Goal: Task Accomplishment & Management: Complete application form

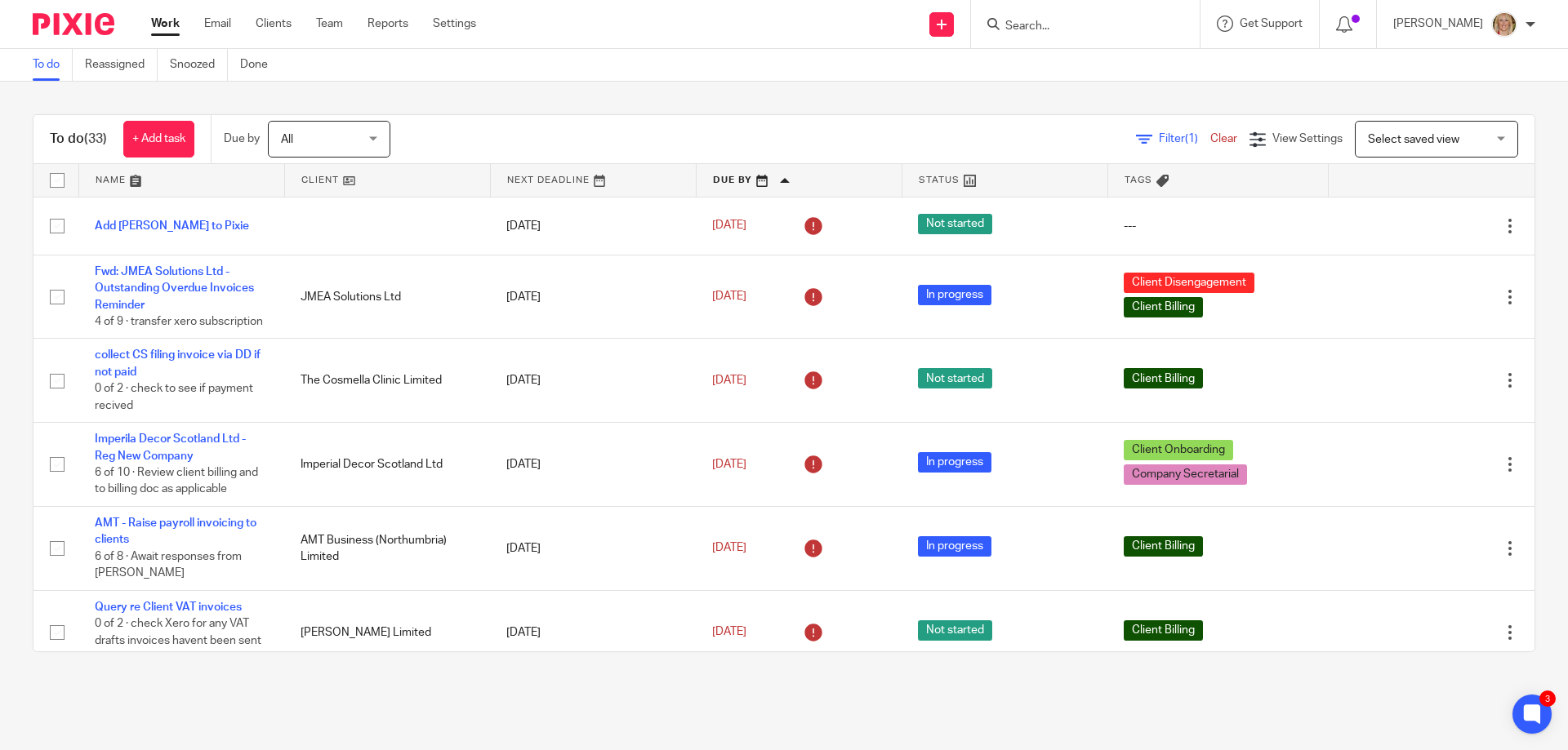
click at [1070, 18] on div at bounding box center [1086, 24] width 229 height 48
click at [1070, 26] on input "Search" at bounding box center [1077, 27] width 147 height 15
type input "jmea"
click button "submit" at bounding box center [0, 0] width 0 height 0
click at [1151, 62] on link at bounding box center [1101, 63] width 202 height 25
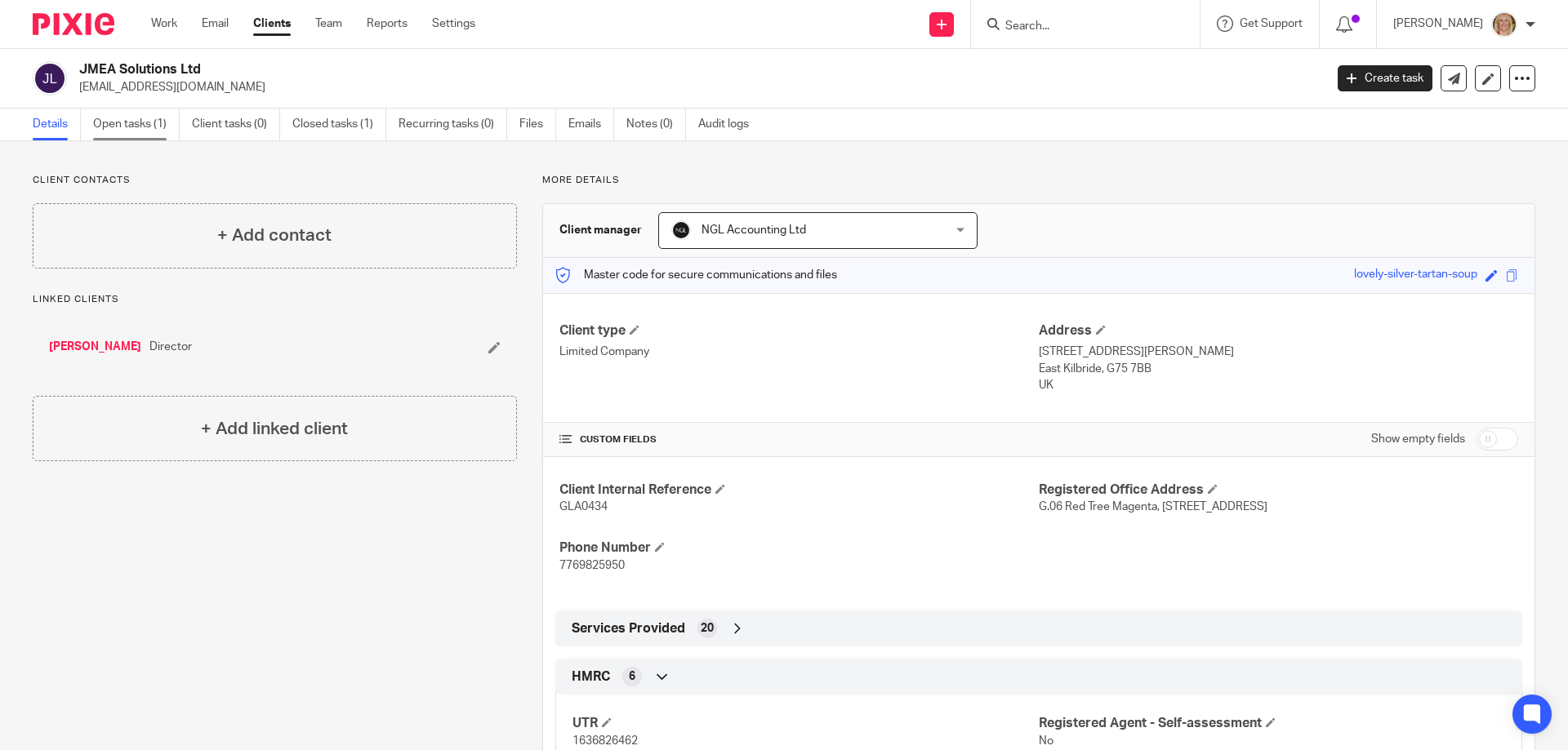
click at [117, 131] on link "Open tasks (1)" at bounding box center [136, 124] width 87 height 32
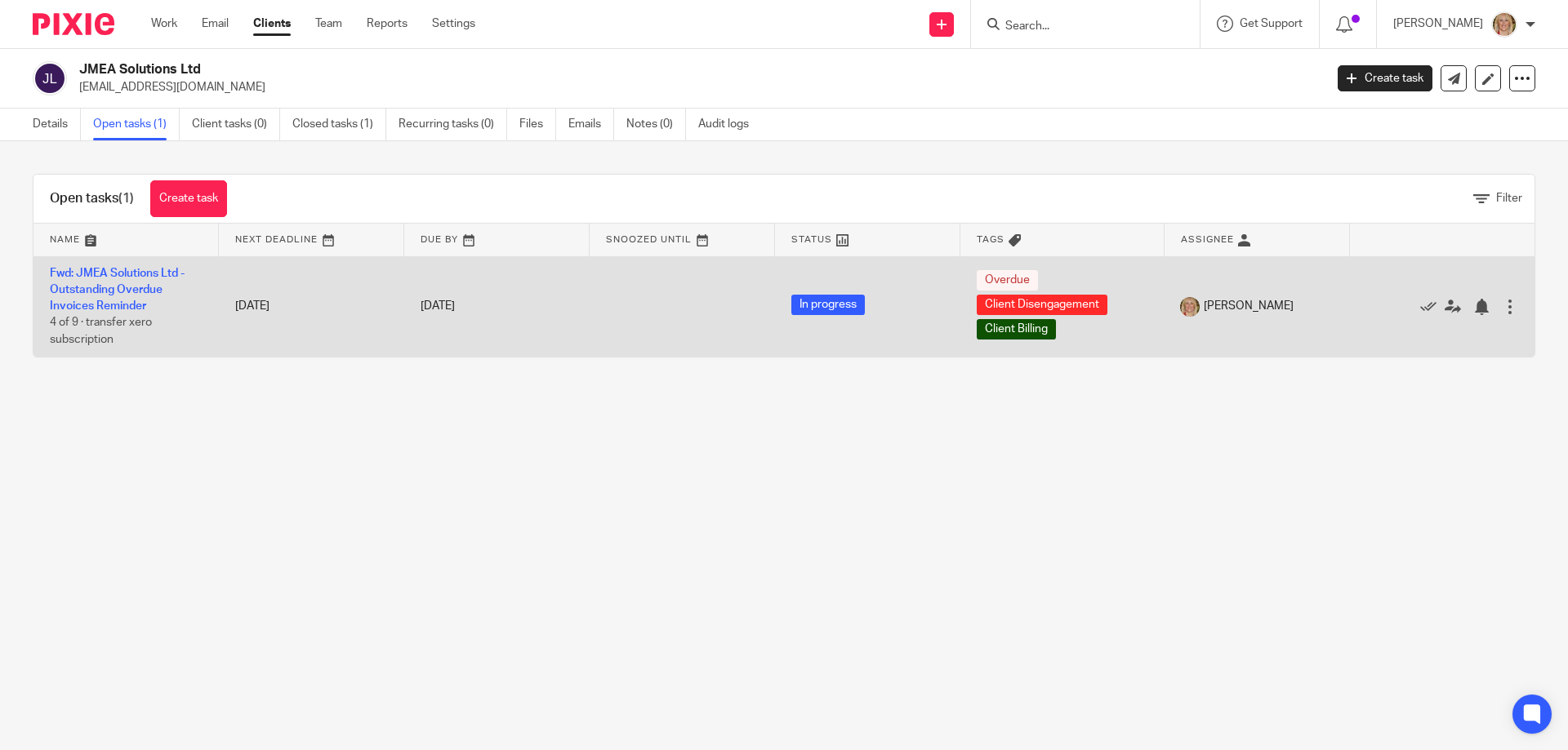
click at [120, 298] on td "Fwd: JMEA Solutions Ltd - Outstanding Overdue Invoices Reminder 4 of 9 · transf…" at bounding box center [126, 307] width 186 height 101
click at [138, 301] on link "Fwd: JMEA Solutions Ltd - Outstanding Overdue Invoices Reminder" at bounding box center [117, 290] width 135 height 45
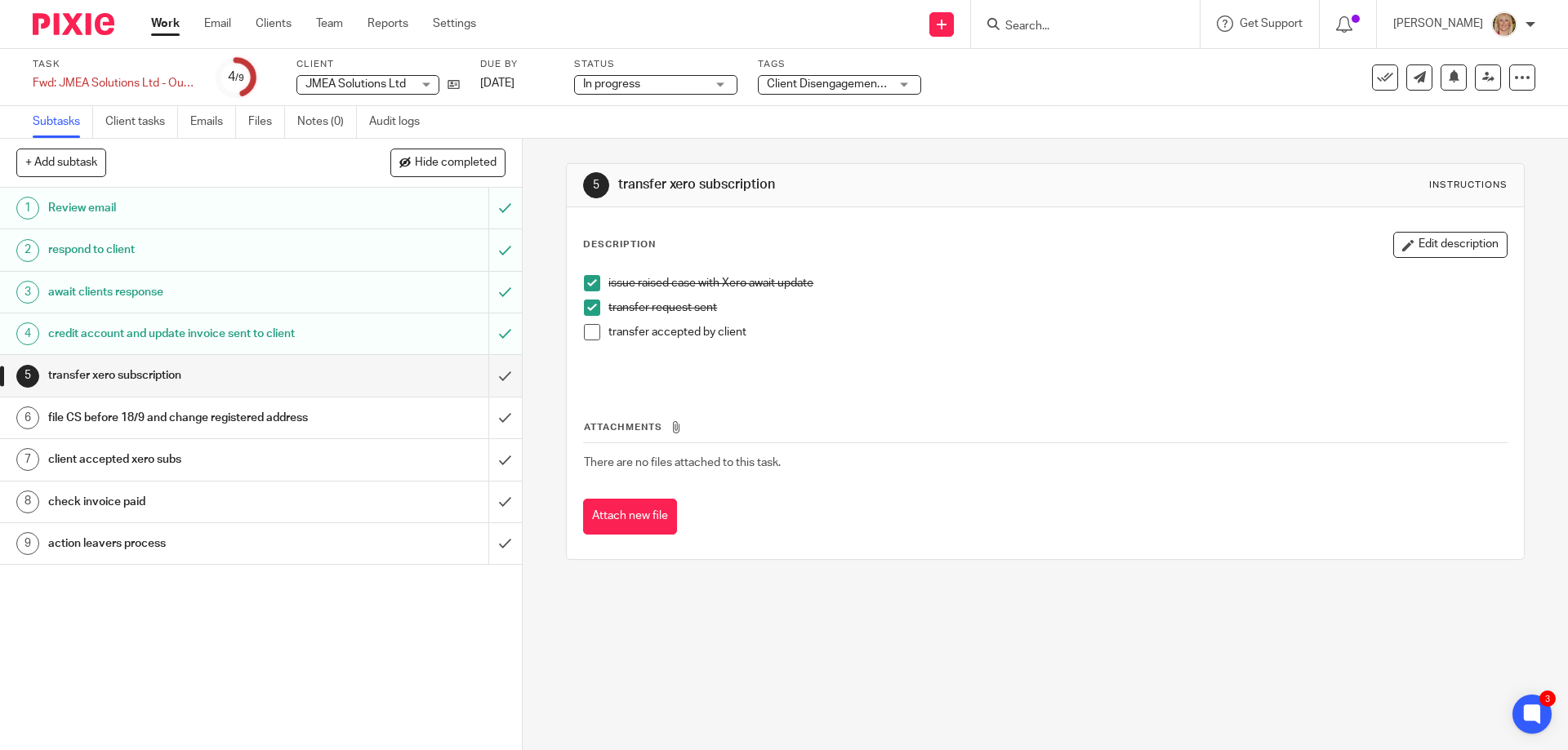
click at [755, 332] on p "transfer accepted by client" at bounding box center [1057, 332] width 898 height 17
click at [1419, 241] on button "Edit description" at bounding box center [1450, 245] width 115 height 26
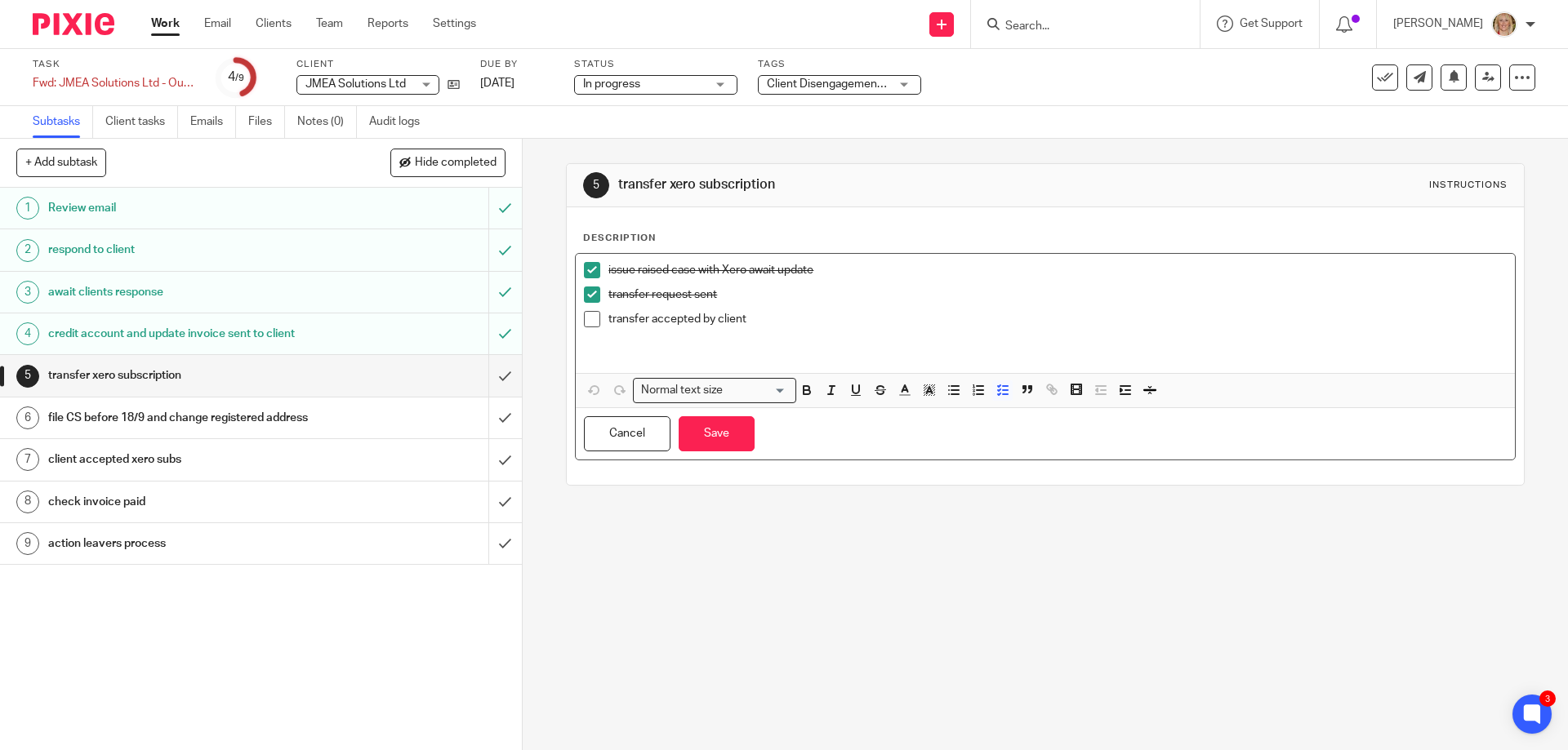
click at [745, 323] on p "transfer accepted by client" at bounding box center [1057, 319] width 898 height 17
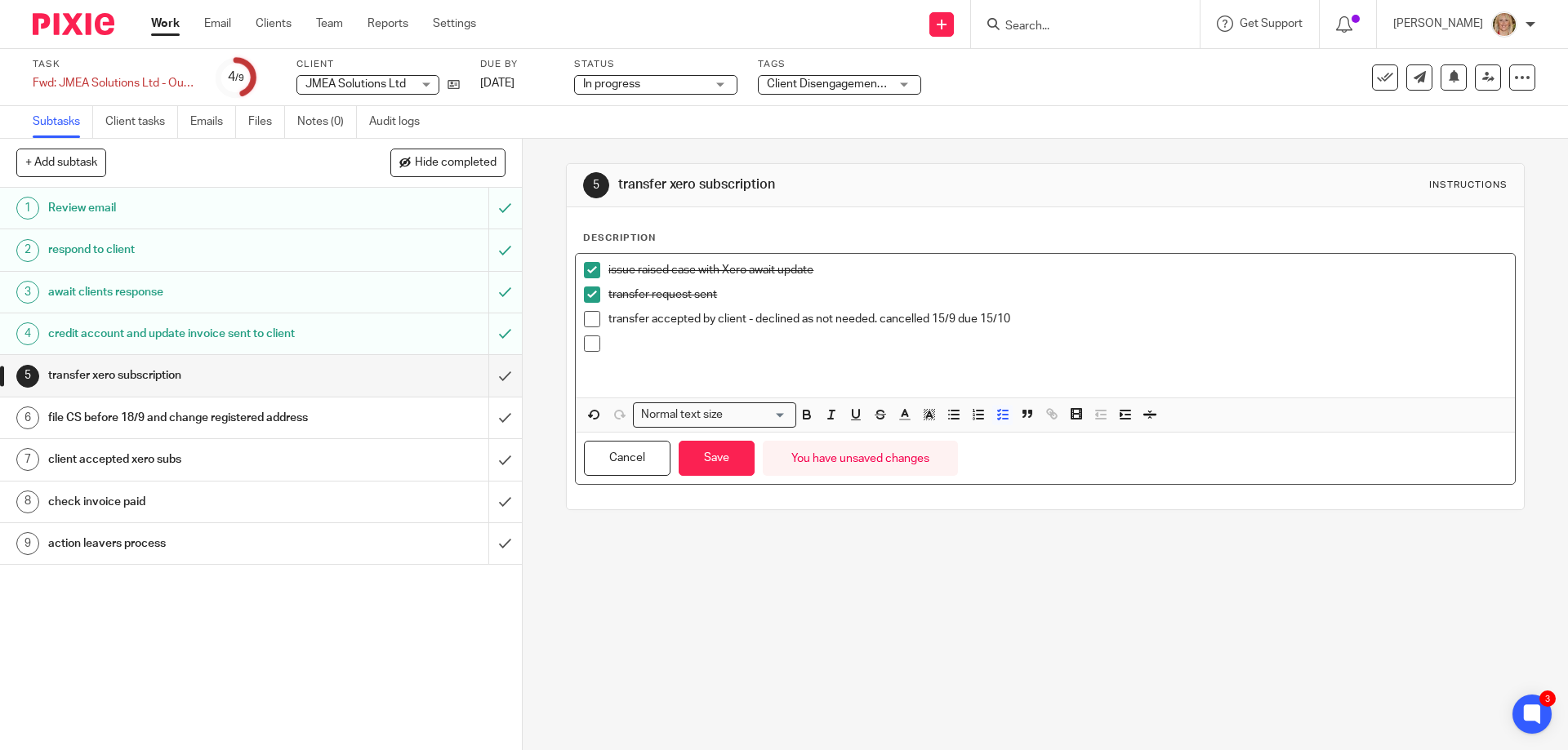
click at [588, 322] on span at bounding box center [592, 319] width 17 height 17
click at [383, 421] on div "file CS before 18/9 and change registered address" at bounding box center [260, 417] width 424 height 25
click at [718, 469] on button "Save" at bounding box center [716, 459] width 76 height 36
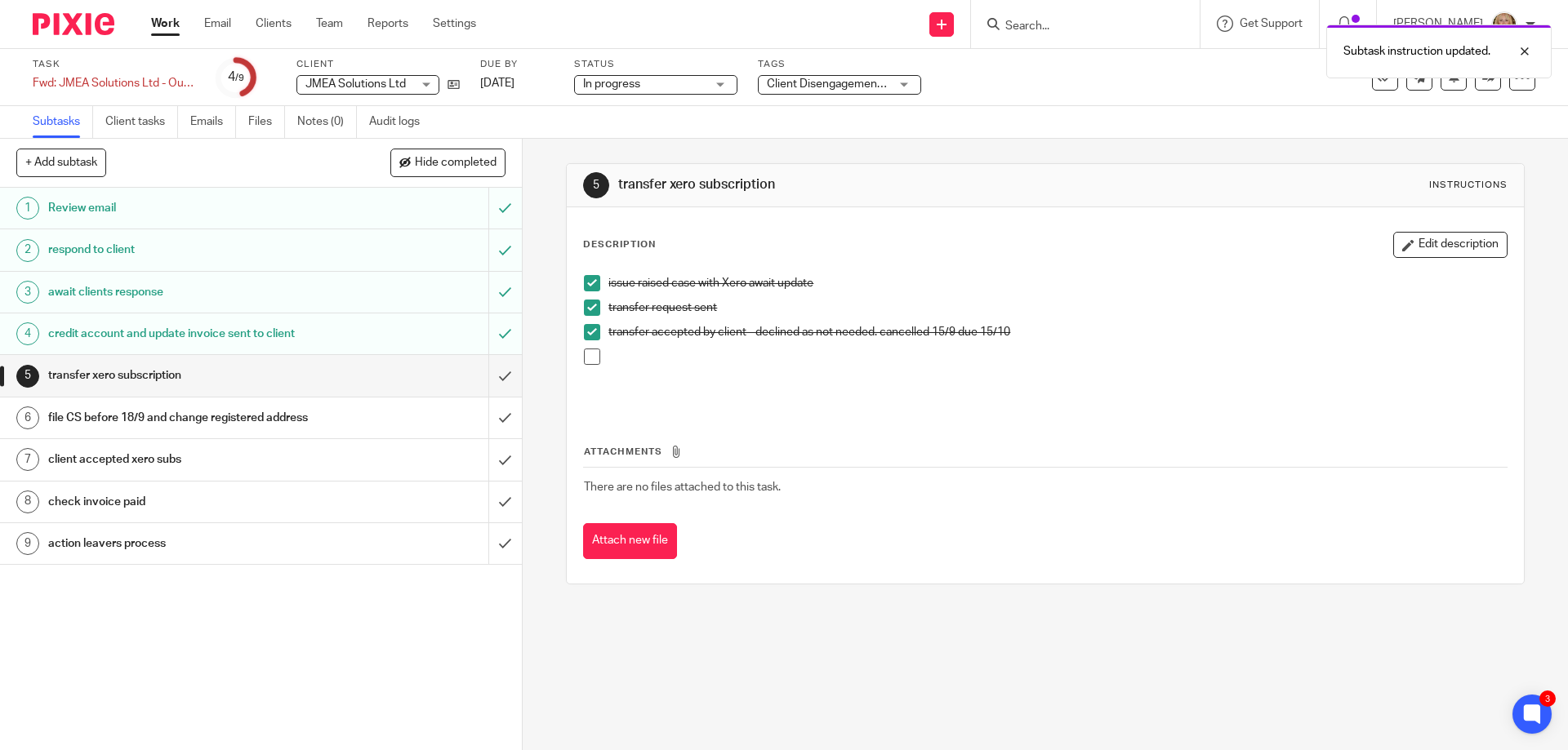
click at [325, 453] on div "client accepted xero subs" at bounding box center [260, 459] width 424 height 25
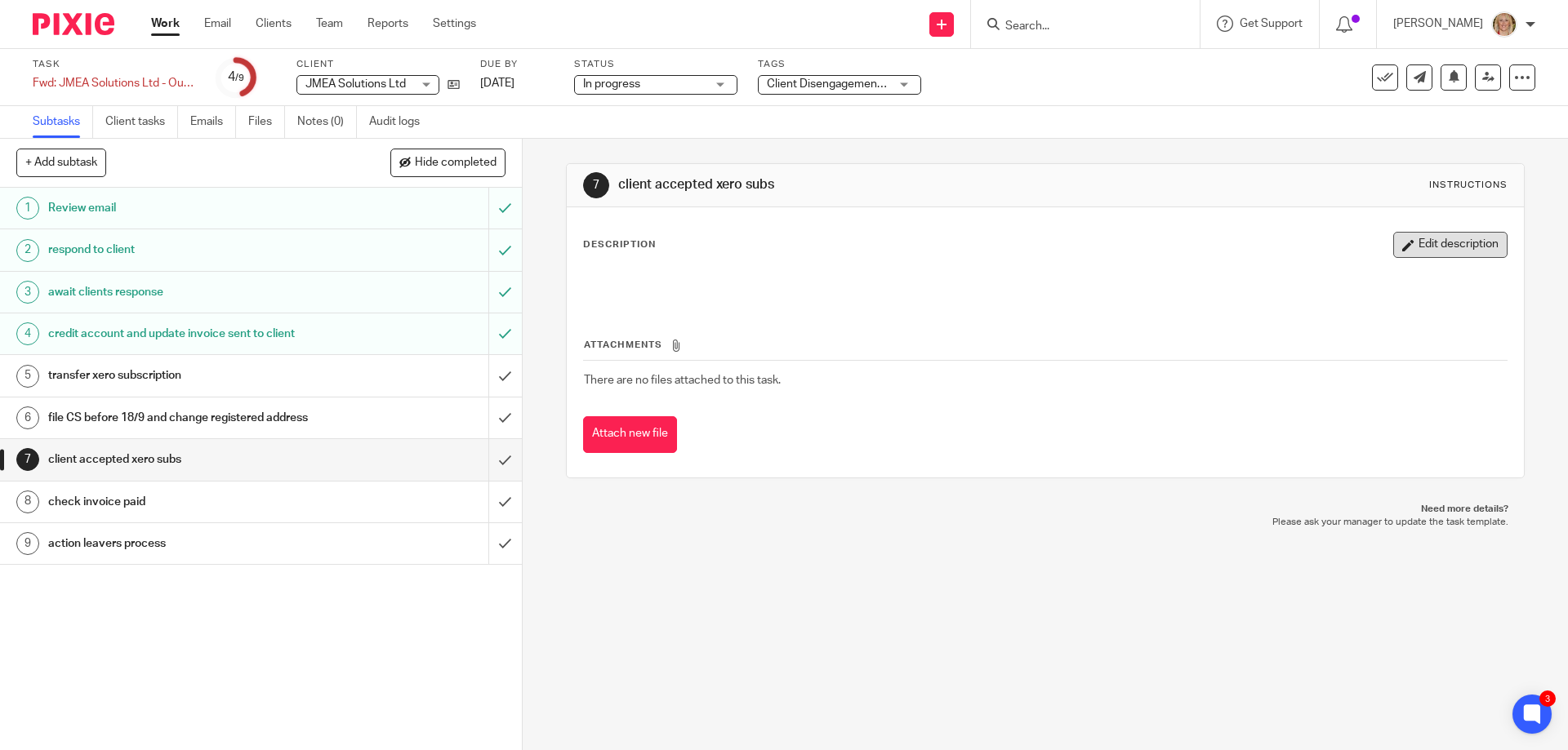
click at [1427, 248] on button "Edit description" at bounding box center [1450, 245] width 115 height 26
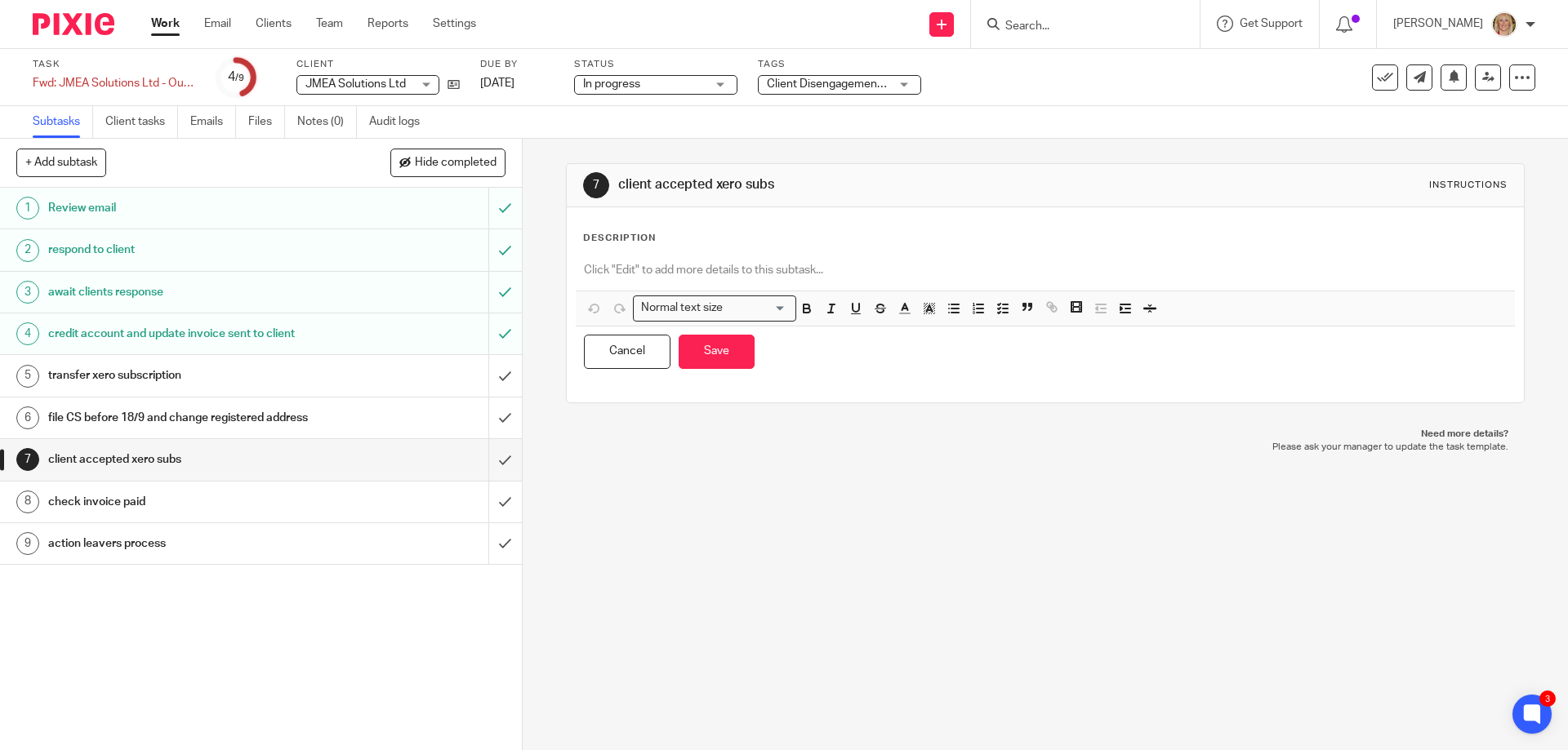
click at [697, 234] on div "Description" at bounding box center [1046, 238] width 924 height 13
click at [605, 278] on p at bounding box center [1046, 270] width 922 height 17
click at [717, 352] on button "Save" at bounding box center [716, 352] width 76 height 36
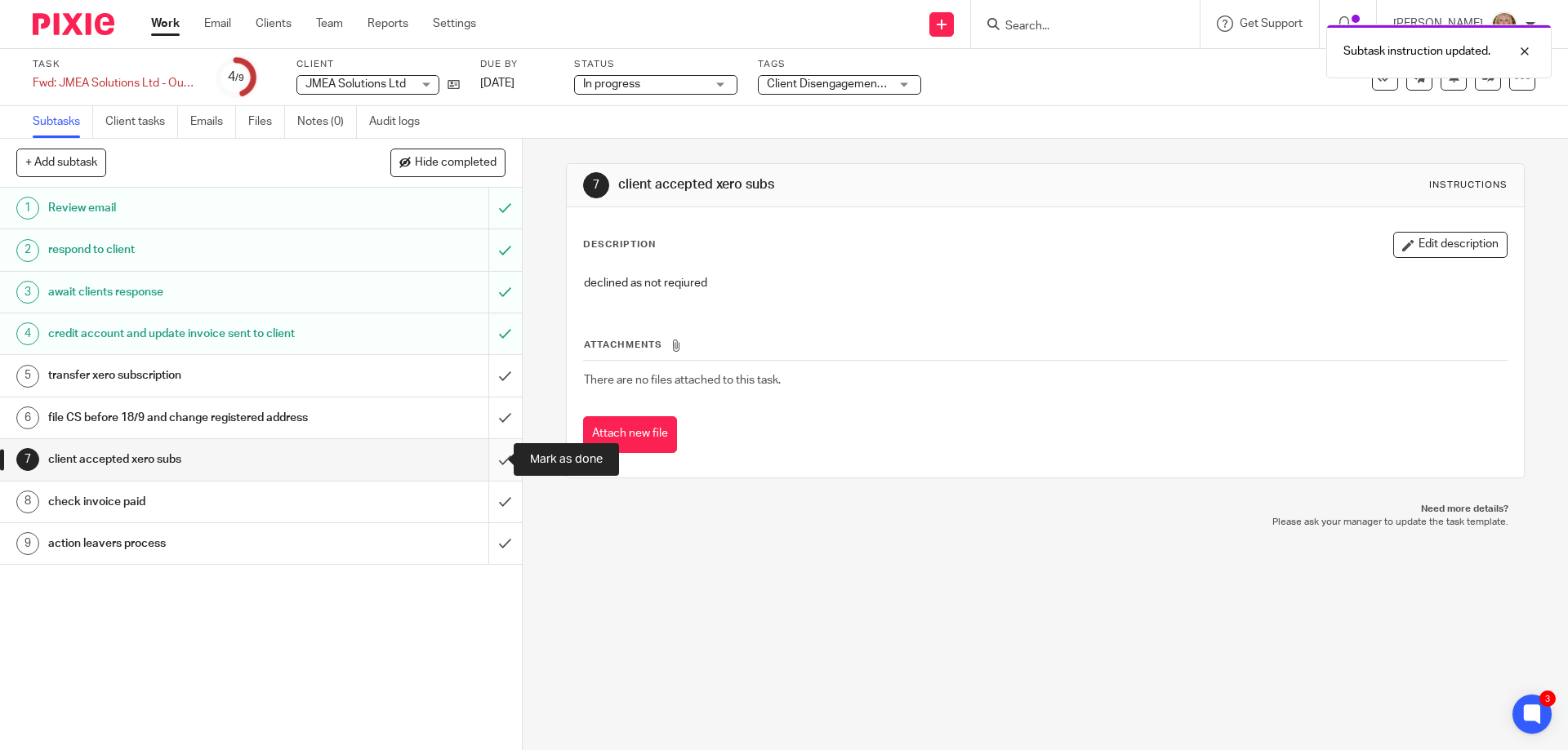
click at [482, 461] on input "submit" at bounding box center [261, 459] width 522 height 40
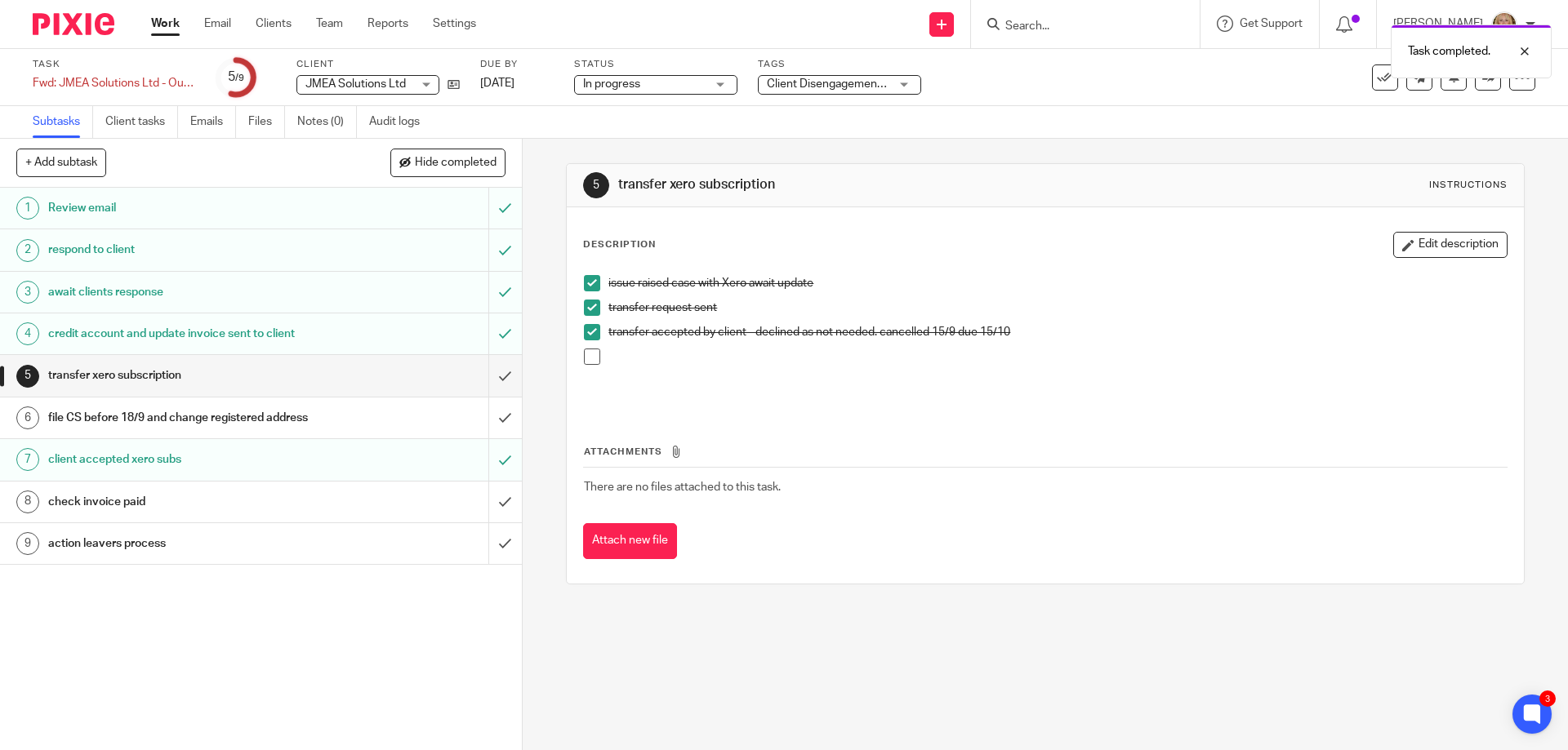
click at [346, 371] on div "transfer xero subscription" at bounding box center [260, 375] width 424 height 25
click at [1043, 334] on p "transfer accepted by client - declined as not needed. cancelled 15/9 due 15/10" at bounding box center [1057, 332] width 898 height 17
click at [756, 363] on p at bounding box center [1057, 356] width 898 height 17
click at [1445, 252] on button "Edit description" at bounding box center [1450, 245] width 115 height 26
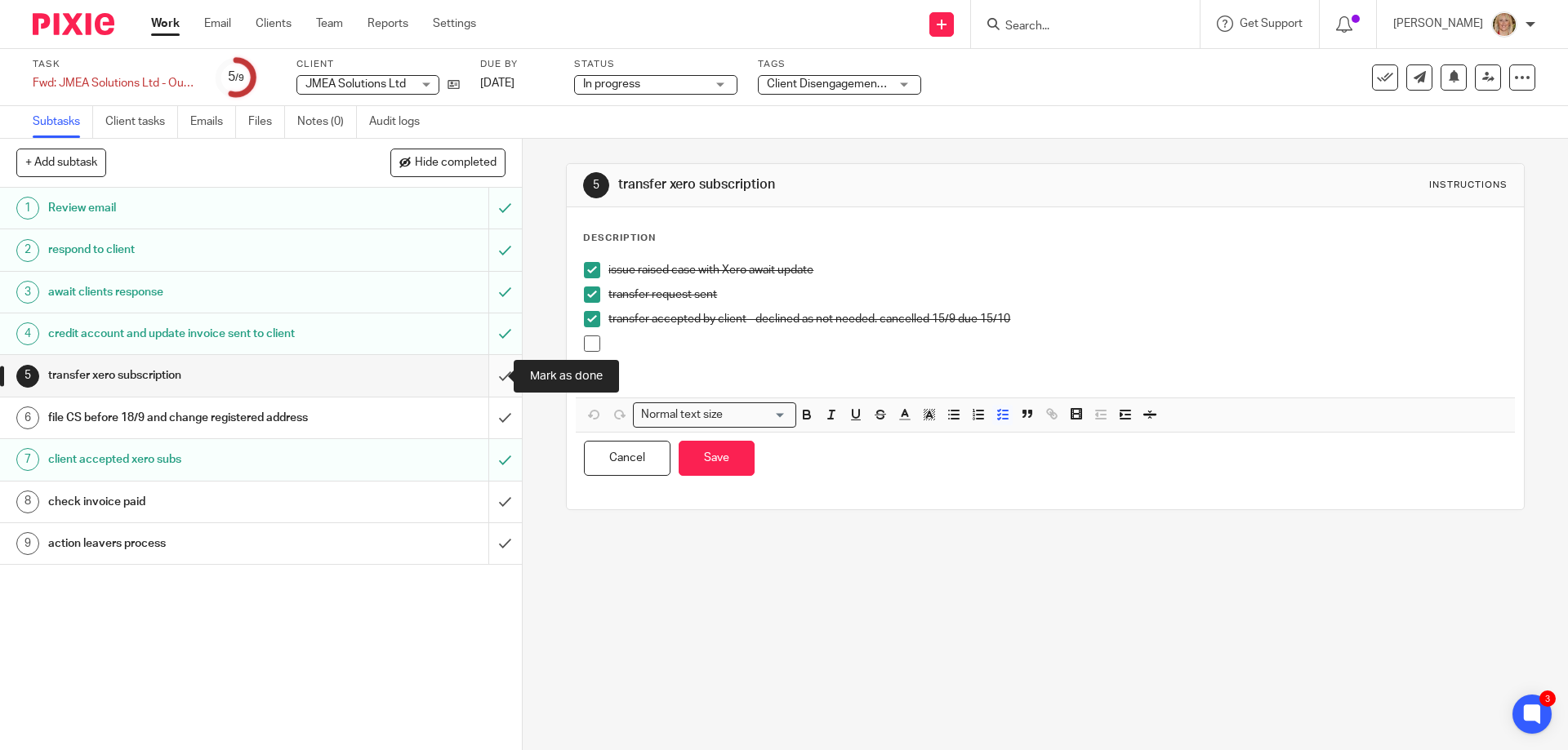
click at [492, 384] on input "submit" at bounding box center [261, 375] width 522 height 40
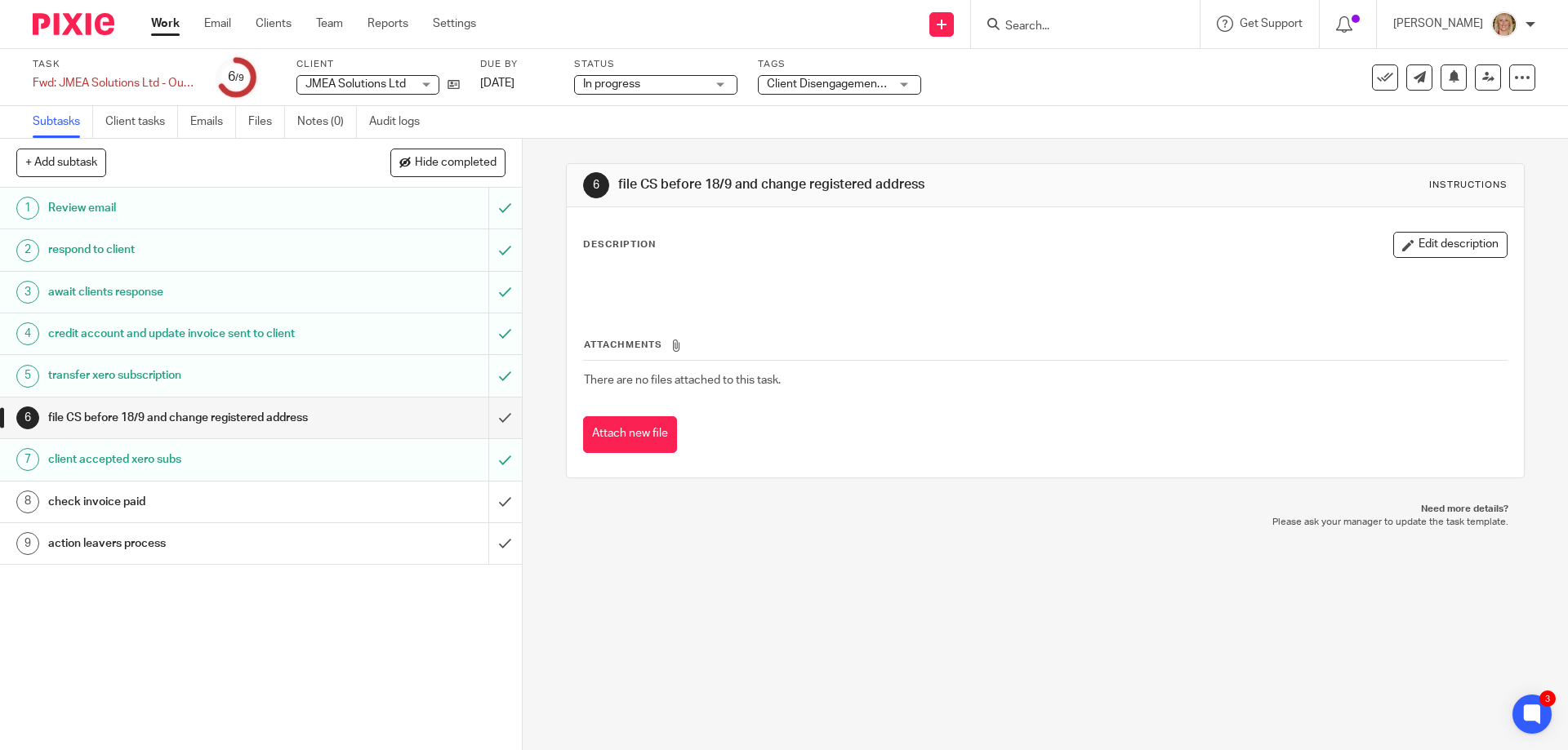
click at [164, 25] on link "Work" at bounding box center [165, 24] width 29 height 17
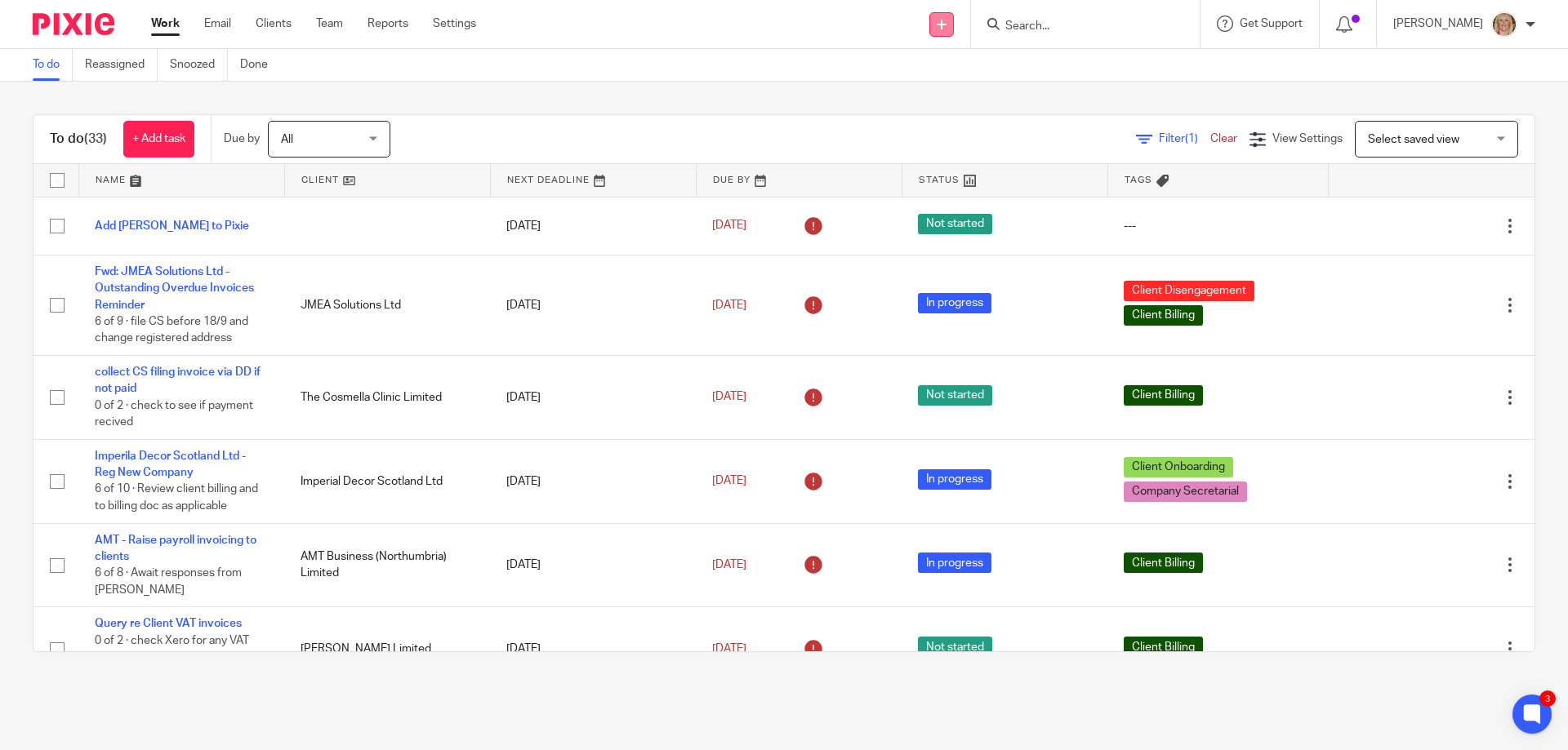
click at [947, 20] on icon at bounding box center [942, 25] width 10 height 10
click at [979, 98] on link "Create task" at bounding box center [983, 100] width 115 height 24
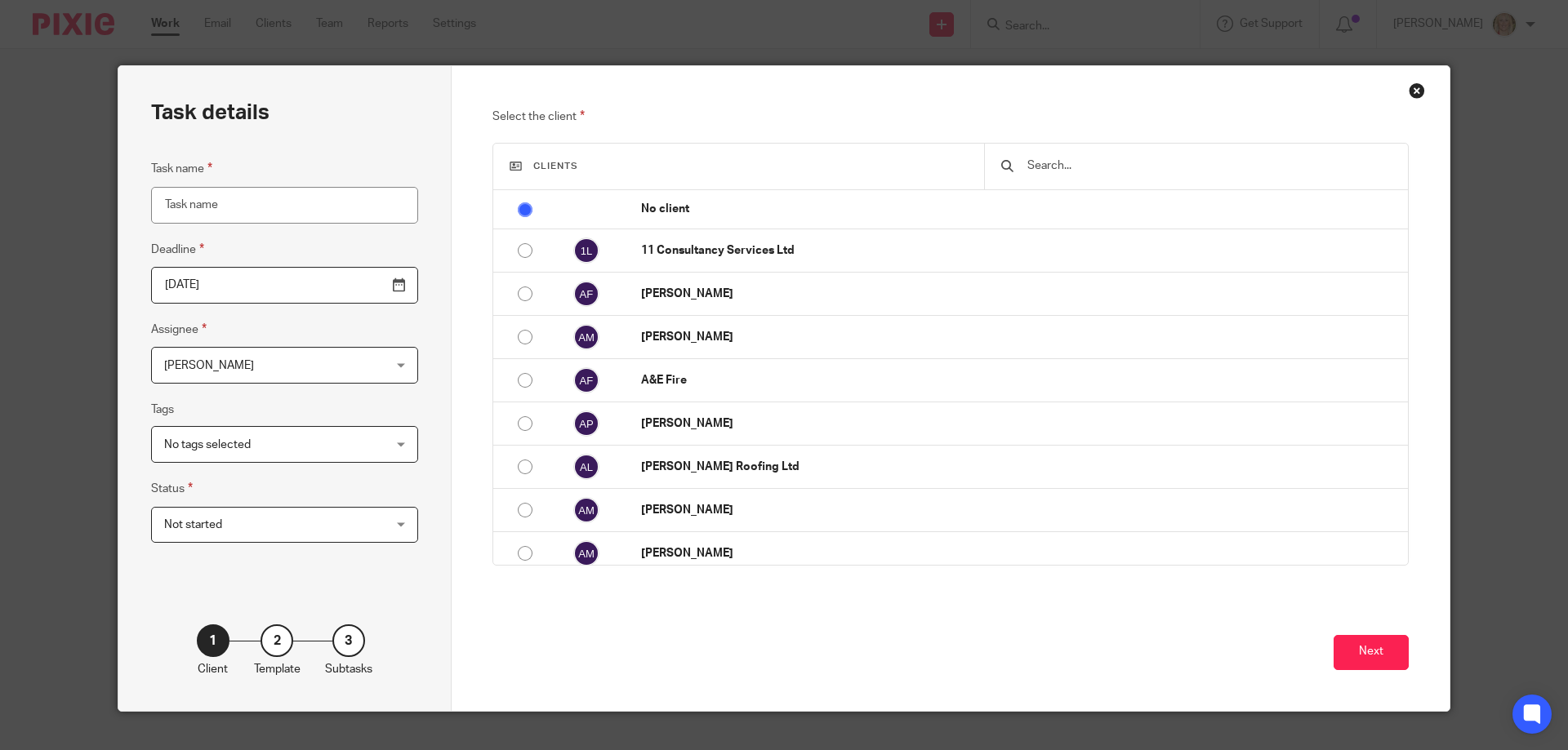
click at [202, 205] on input "Task name" at bounding box center [284, 204] width 268 height 37
type input "Croner-I fee protection renewal"
click at [357, 283] on input "[DATE]" at bounding box center [284, 285] width 268 height 37
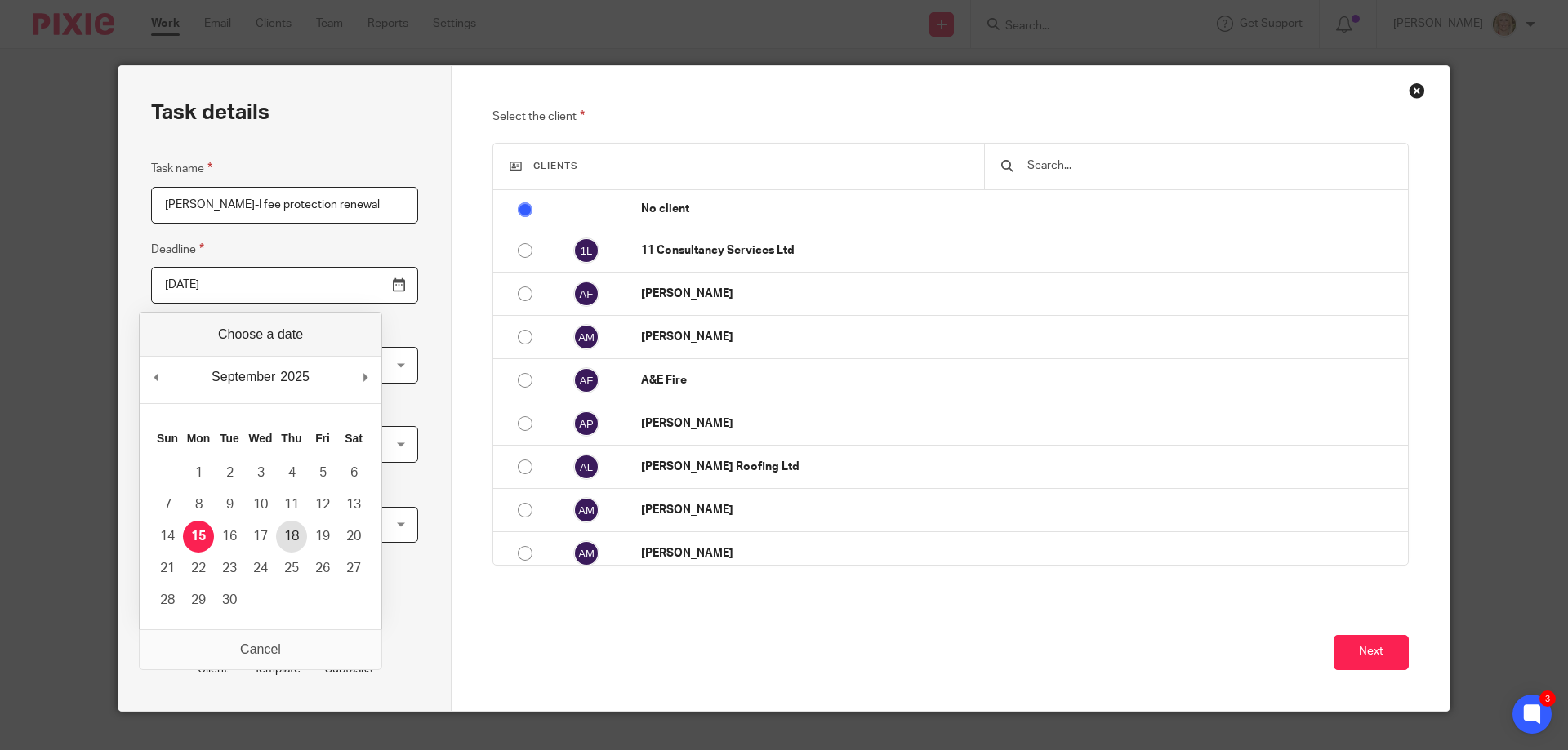
type input "2025-09-18"
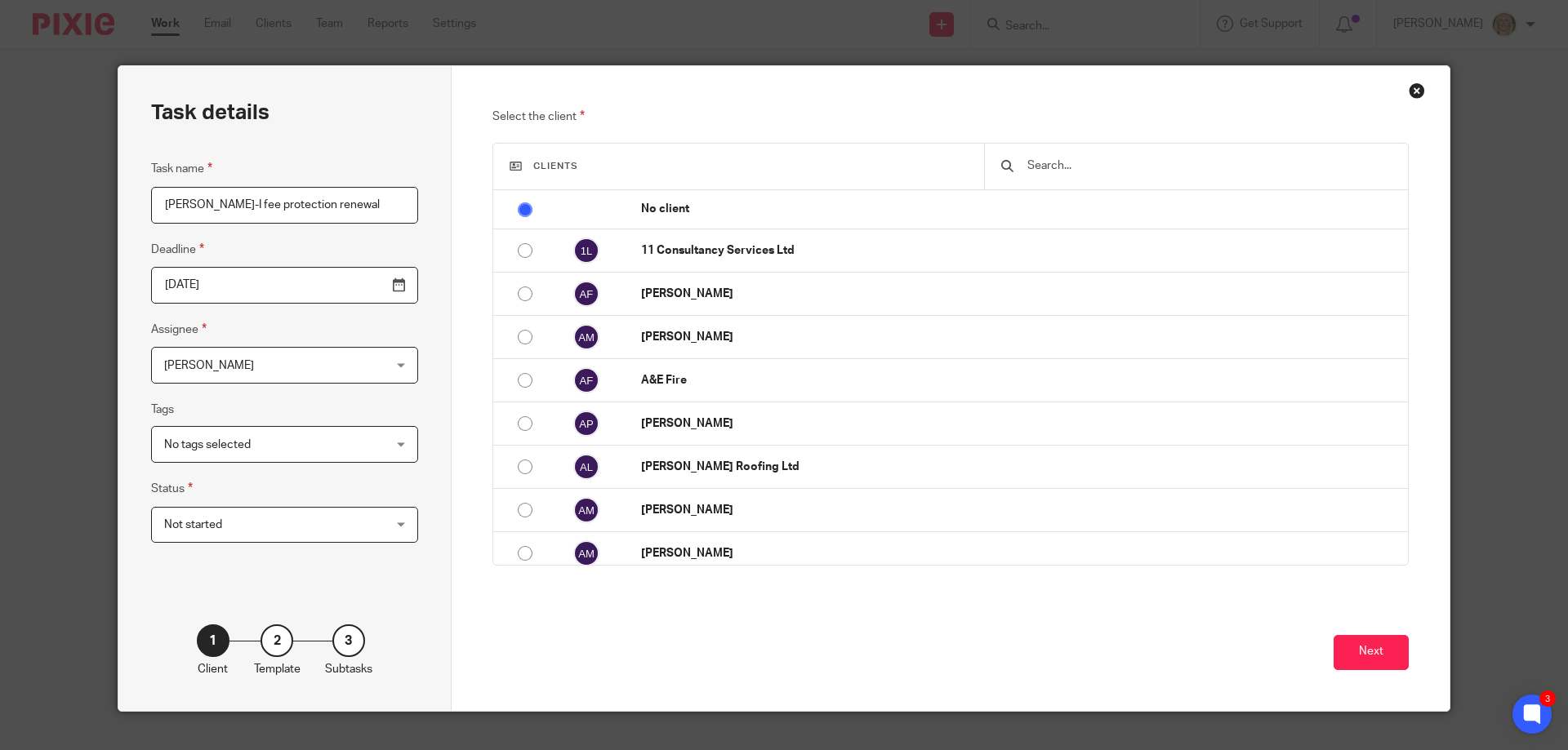
click at [361, 443] on div "No tags selected" at bounding box center [284, 444] width 268 height 37
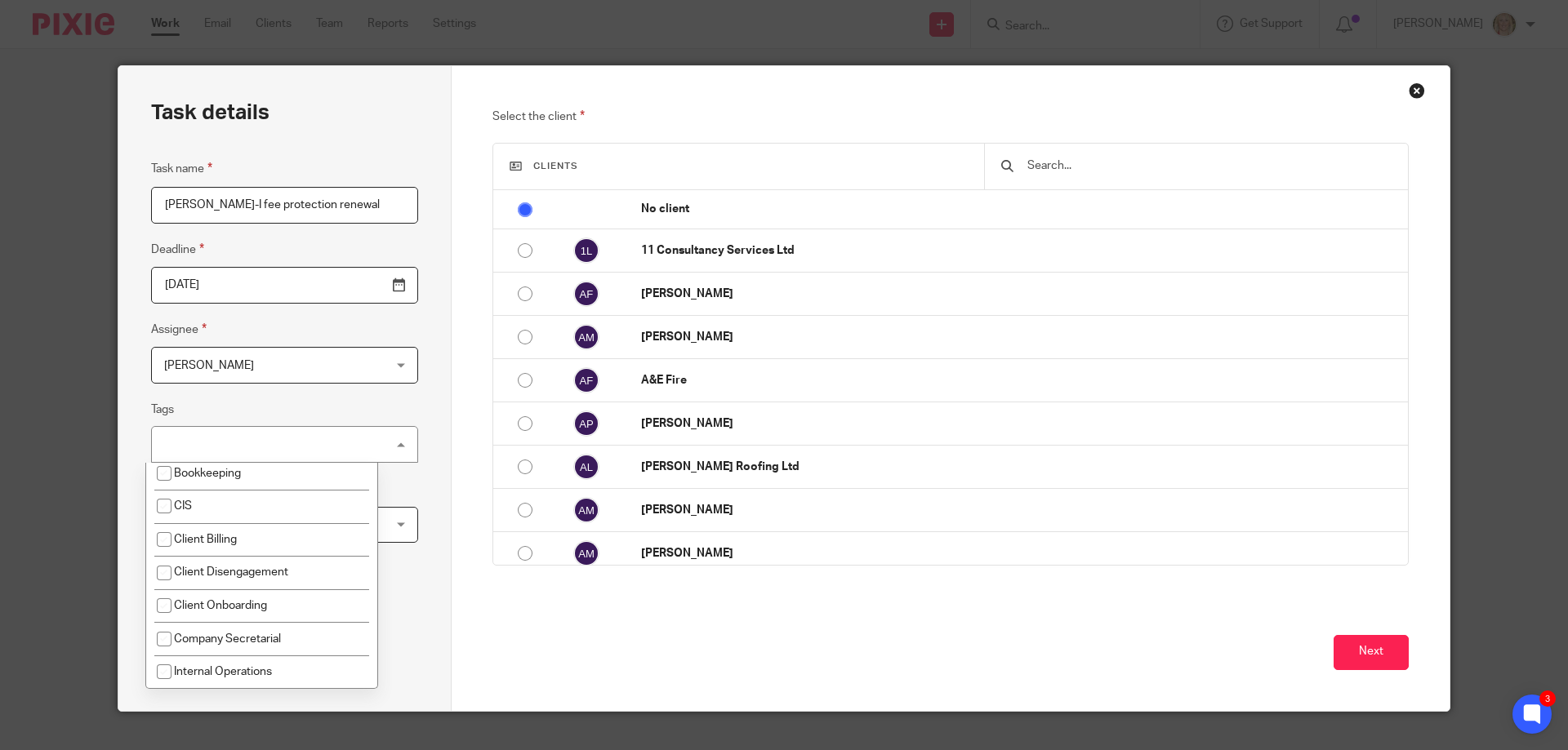
scroll to position [338, 0]
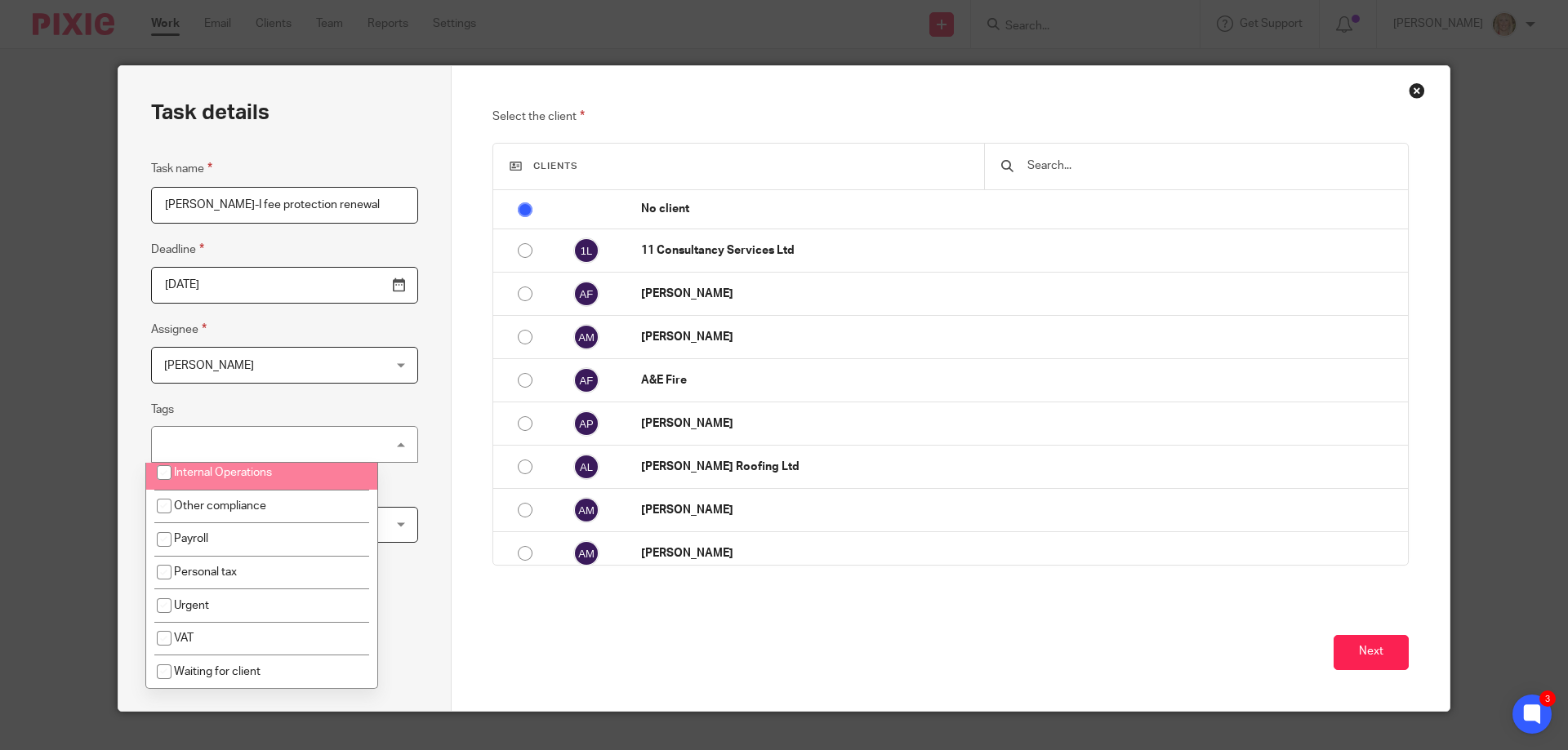
click at [298, 478] on li "Internal Operations" at bounding box center [262, 473] width 231 height 34
checkbox input "true"
drag, startPoint x: 390, startPoint y: 405, endPoint x: 401, endPoint y: 408, distance: 11.4
click at [390, 405] on div "Task details Task name Croner-I fee protection renewal Deadline 2025-09-18 Assi…" at bounding box center [285, 389] width 334 height 645
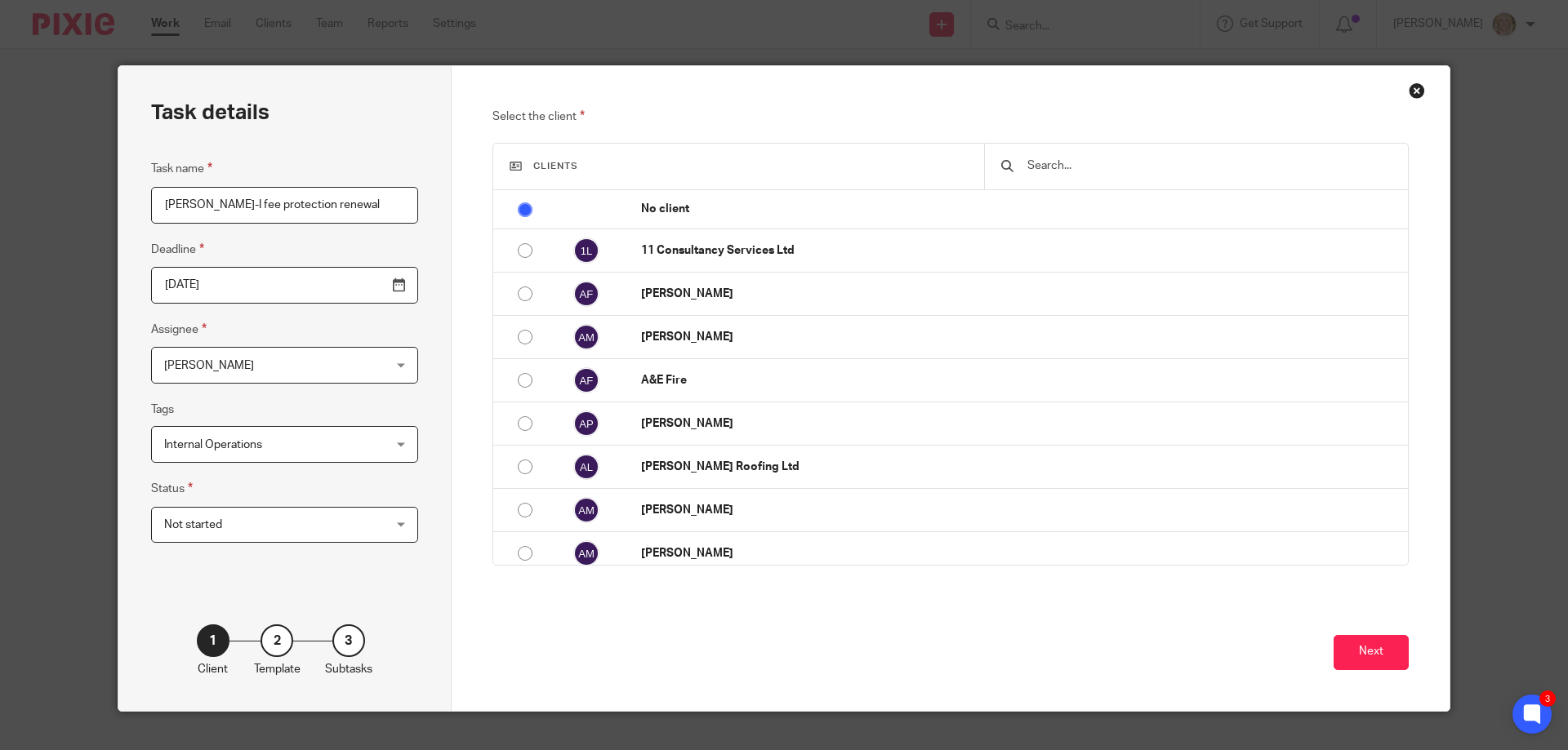
click at [357, 520] on div "Not started Not started" at bounding box center [284, 525] width 268 height 37
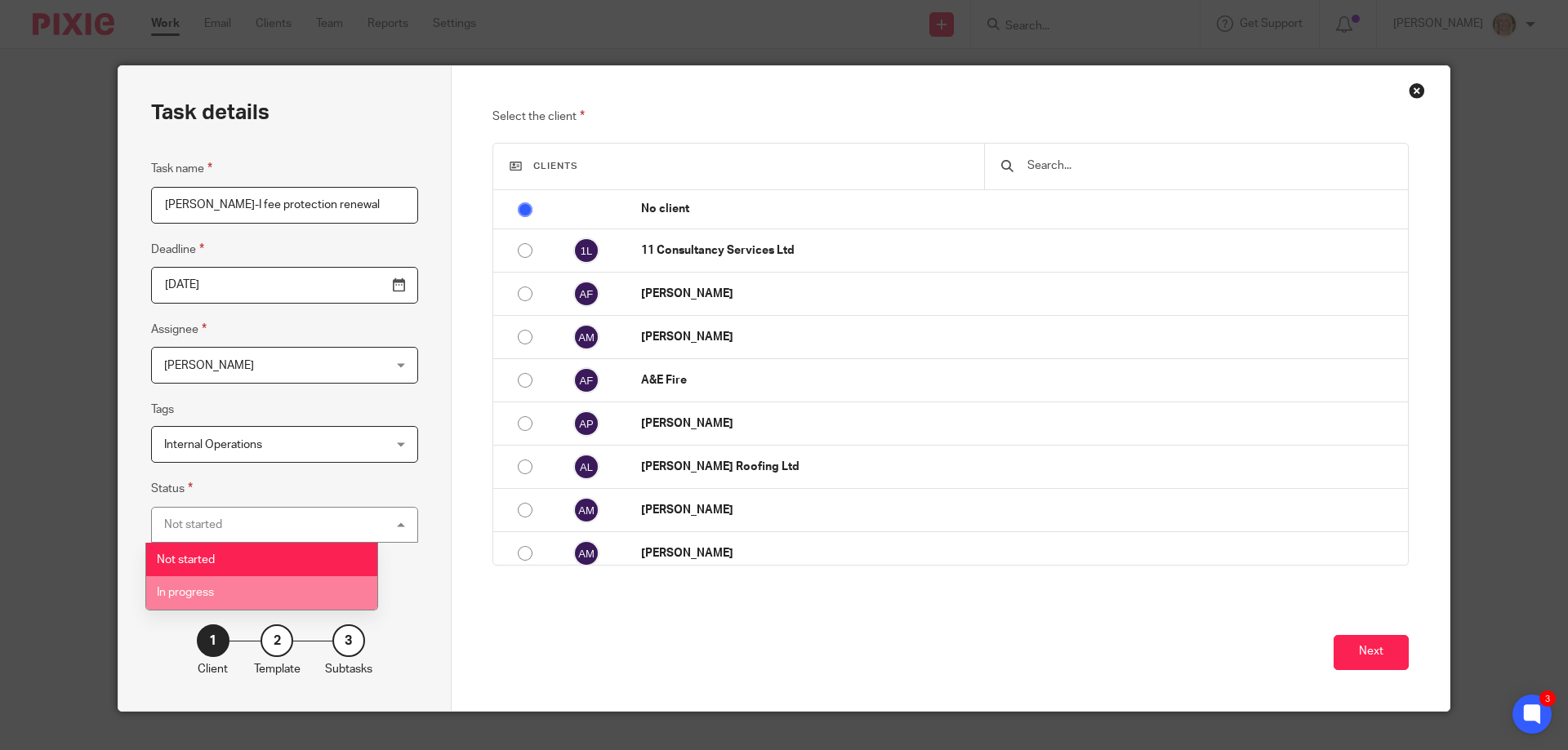
click at [274, 595] on li "In progress" at bounding box center [262, 593] width 231 height 34
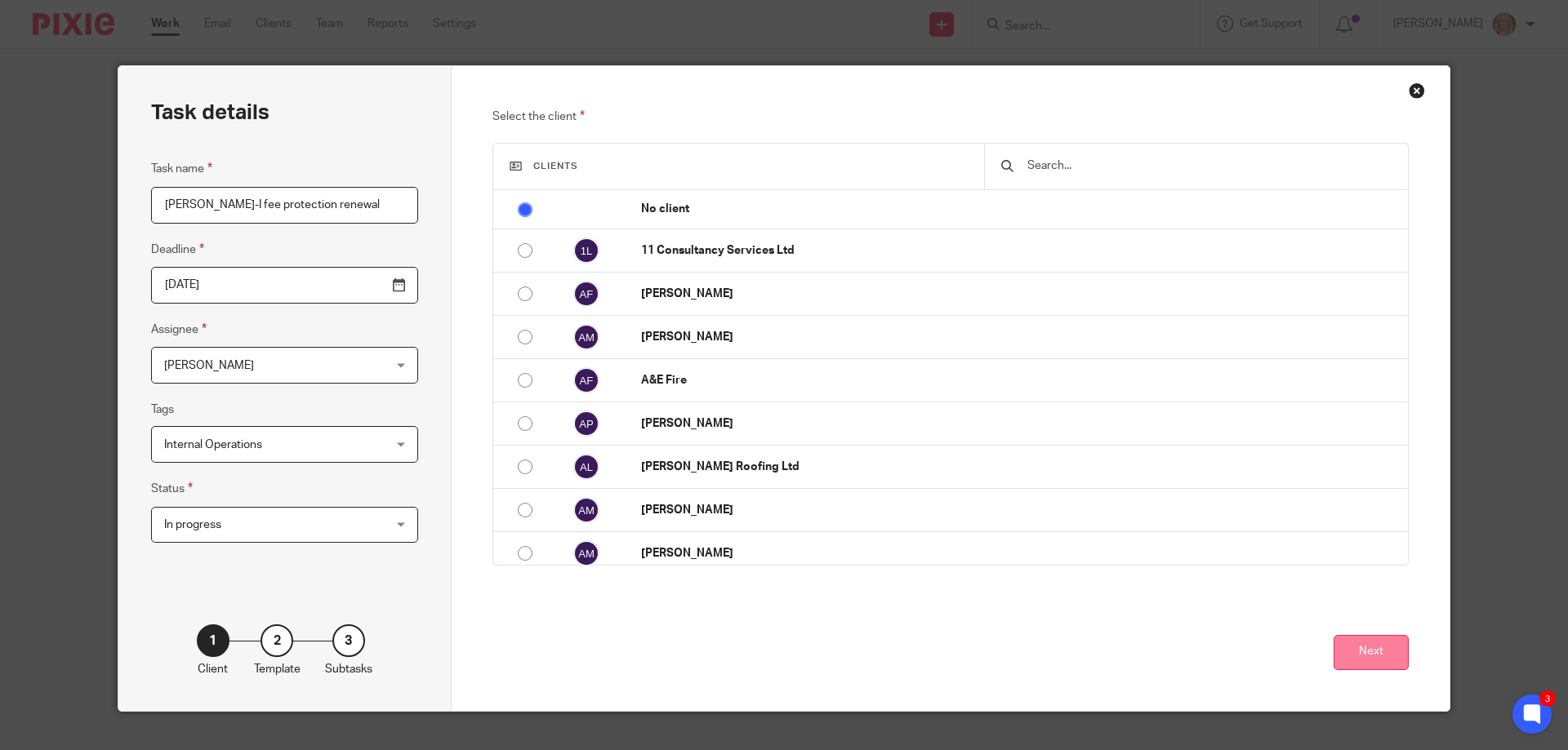
click at [1378, 650] on button "Next" at bounding box center [1372, 653] width 75 height 36
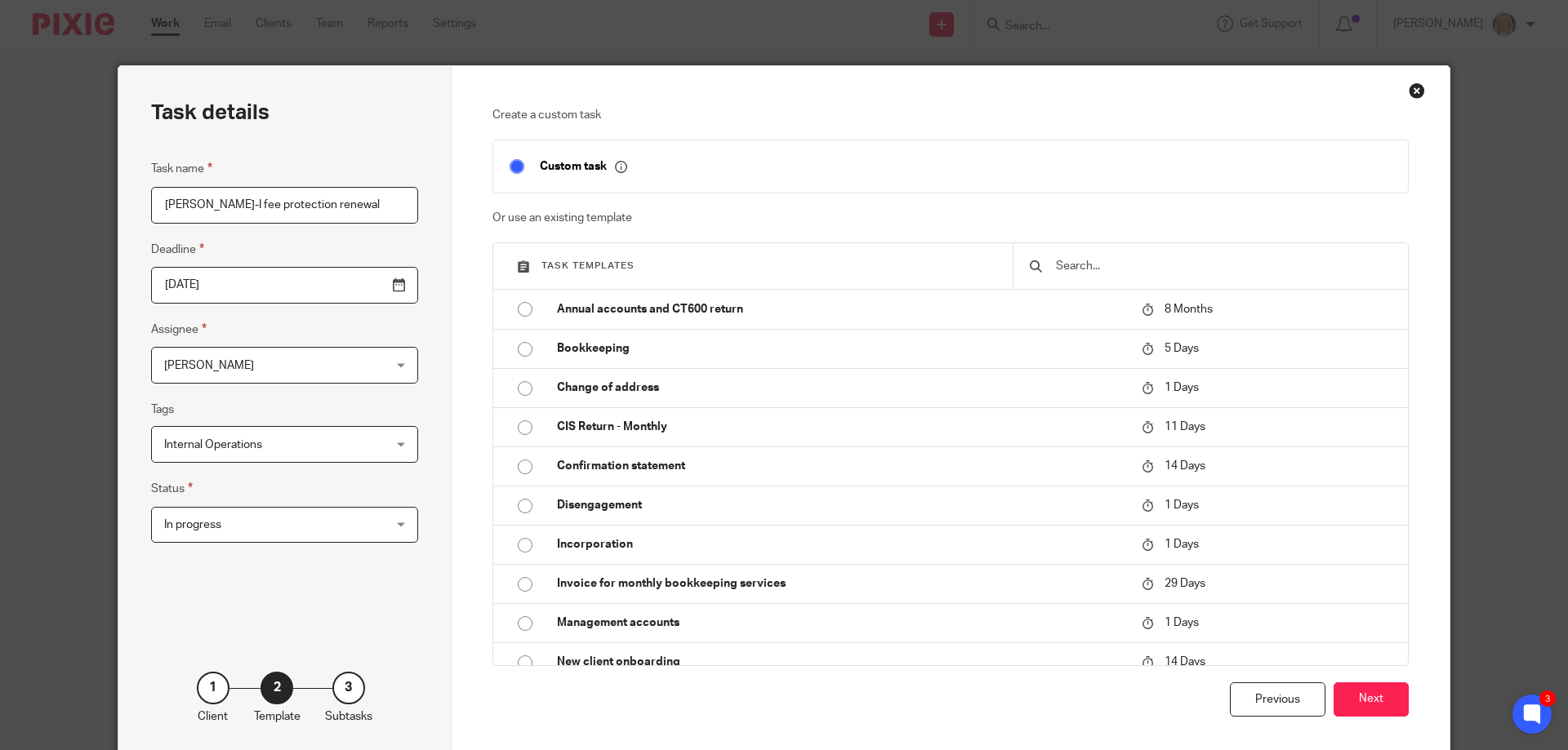
click at [1084, 262] on input "text" at bounding box center [1223, 266] width 338 height 18
type input "ng"
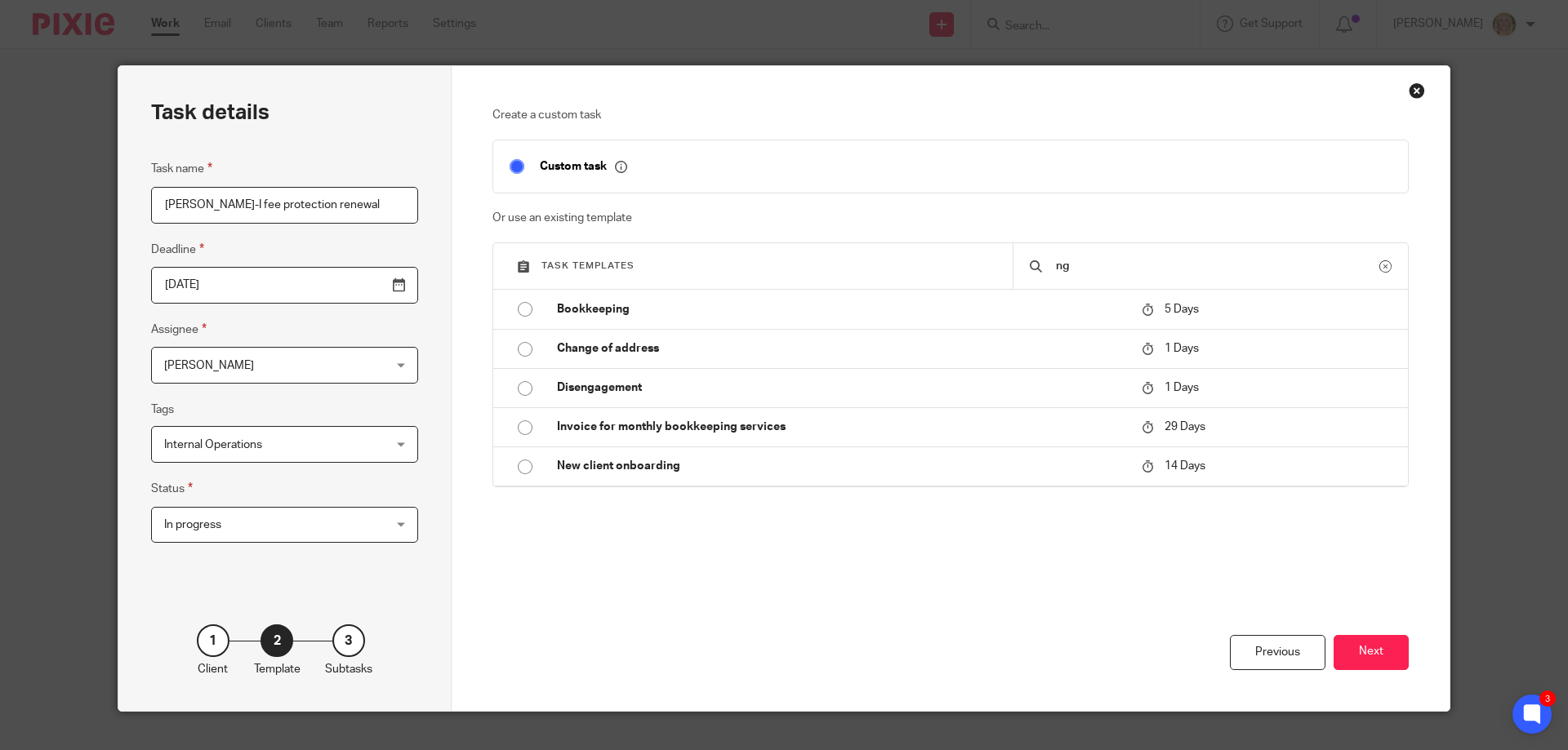
drag, startPoint x: 979, startPoint y: 267, endPoint x: 967, endPoint y: 264, distance: 12.4
click at [965, 269] on div "Task templates ng" at bounding box center [951, 266] width 915 height 46
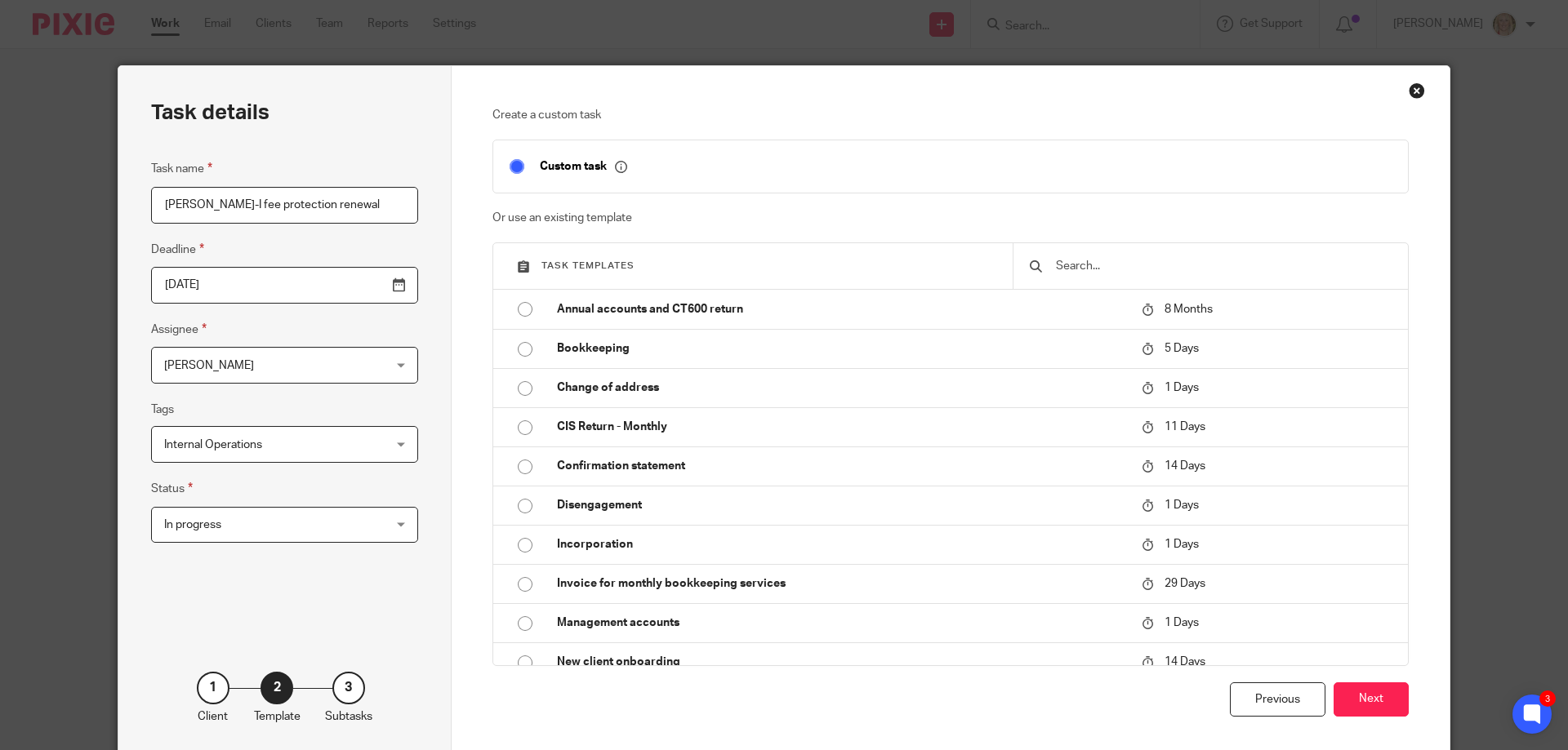
click at [787, 171] on div "Custom task" at bounding box center [938, 166] width 908 height 19
click at [1358, 702] on button "Next" at bounding box center [1372, 701] width 75 height 36
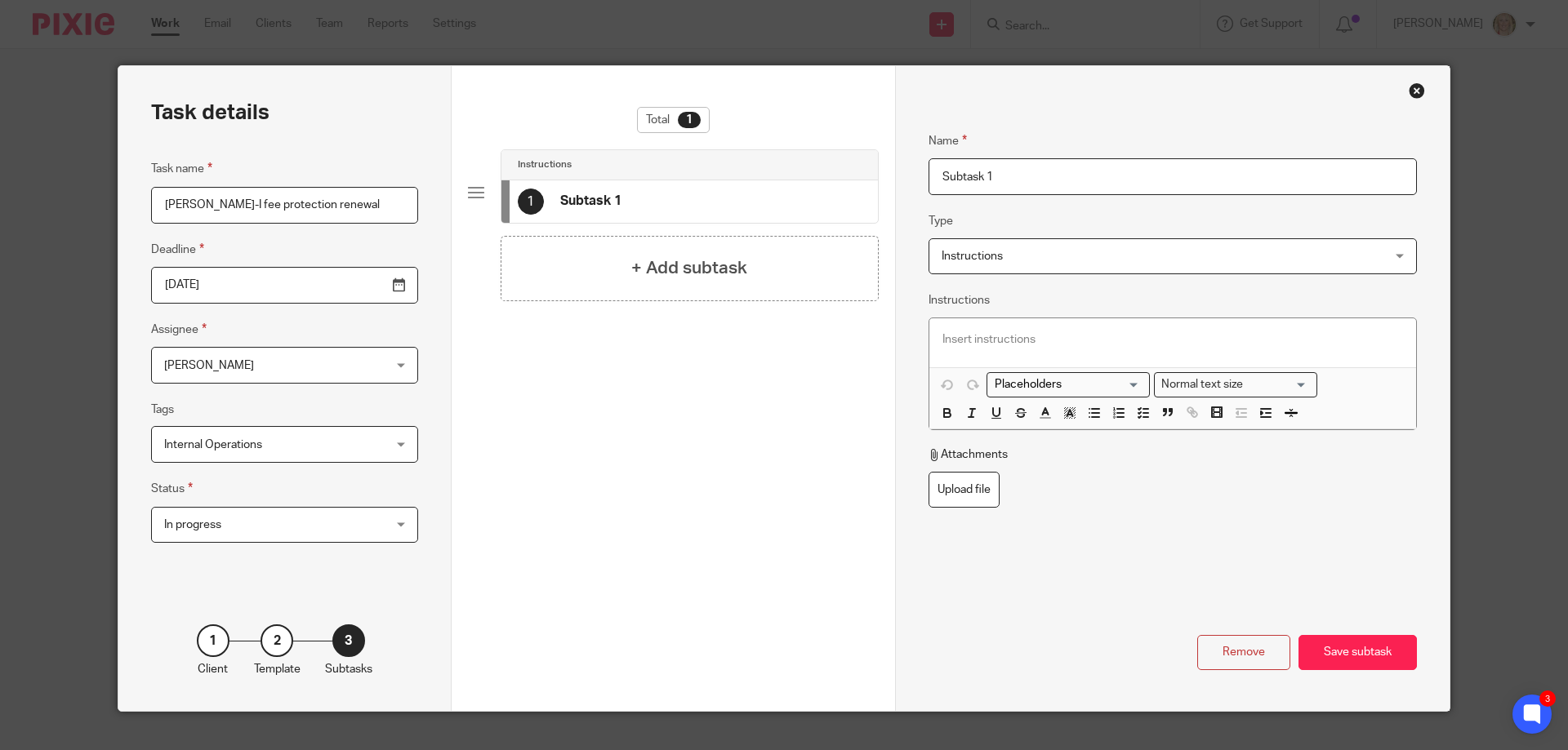
scroll to position [0, 0]
click at [953, 188] on input "Subtask 1" at bounding box center [1173, 176] width 489 height 37
drag, startPoint x: 1012, startPoint y: 178, endPoint x: 893, endPoint y: 181, distance: 119.0
click at [897, 182] on div "Name Subtask 1 Type Instructions Instructions Instructions Document signing - r…" at bounding box center [1173, 389] width 555 height 645
click at [962, 338] on p at bounding box center [1173, 339] width 461 height 17
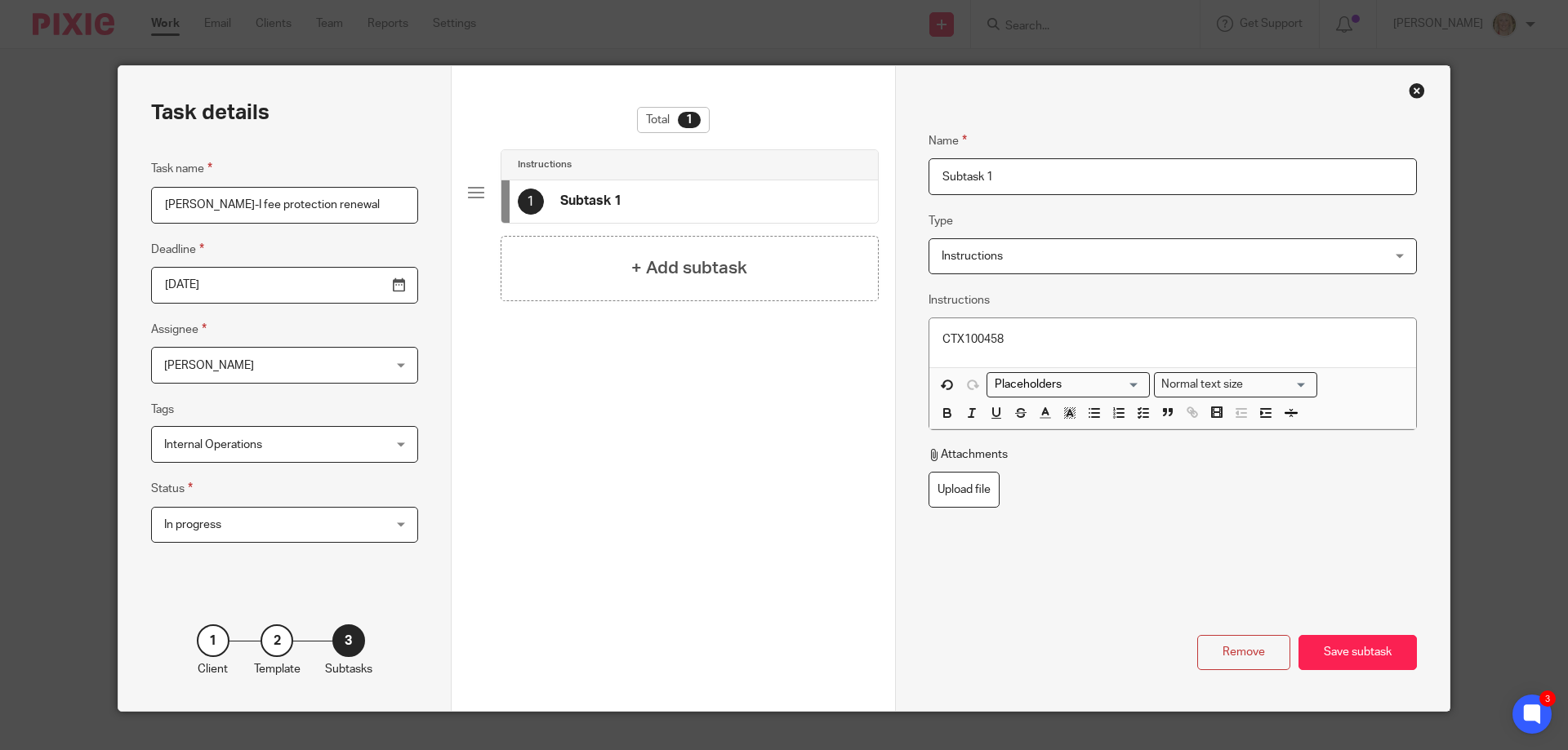
click at [937, 178] on input "Subtask 1" at bounding box center [1173, 176] width 489 height 37
type input "Call [PERSON_NAME]"
click at [663, 267] on h4 "+ Add subtask" at bounding box center [688, 268] width 116 height 26
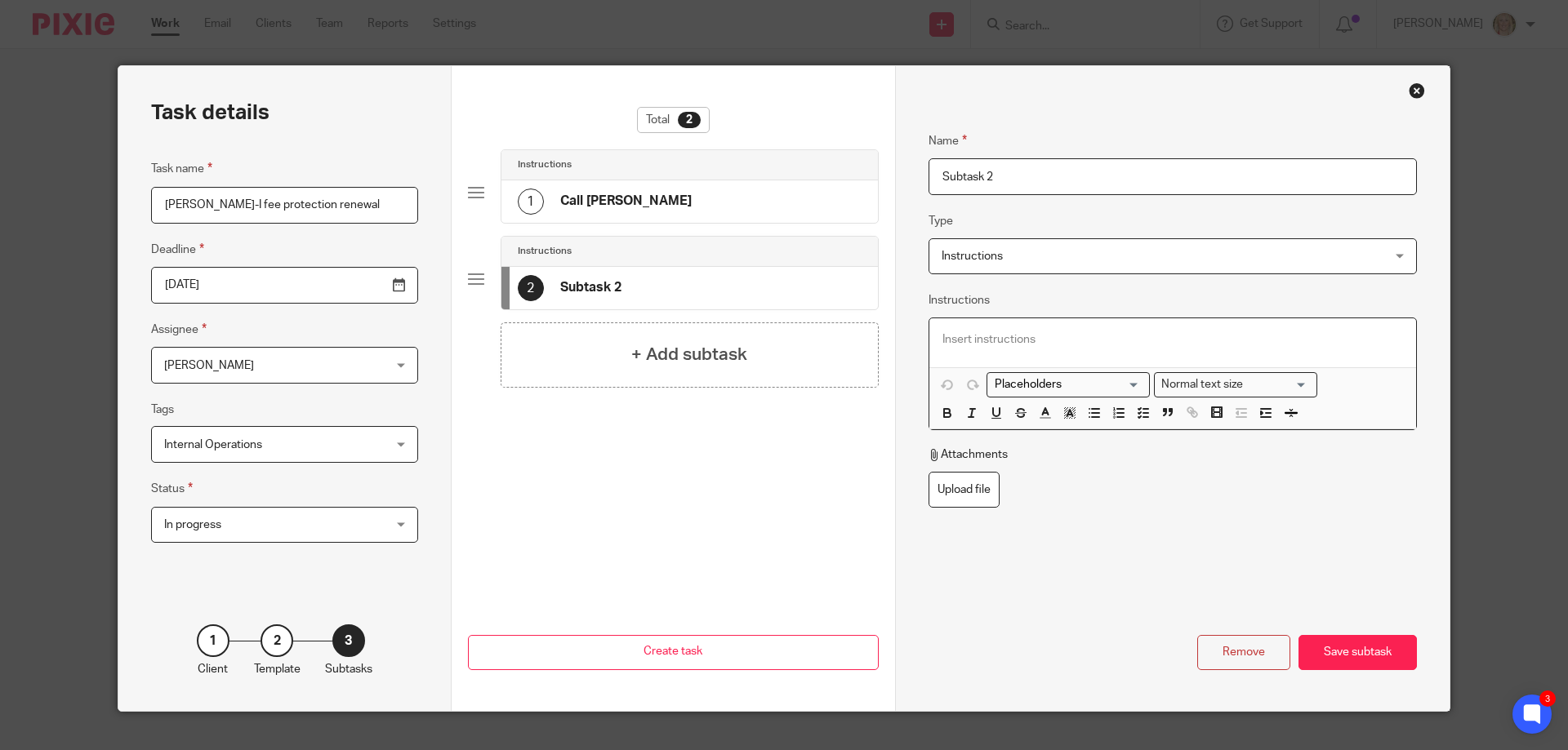
click at [982, 337] on p at bounding box center [1173, 339] width 461 height 17
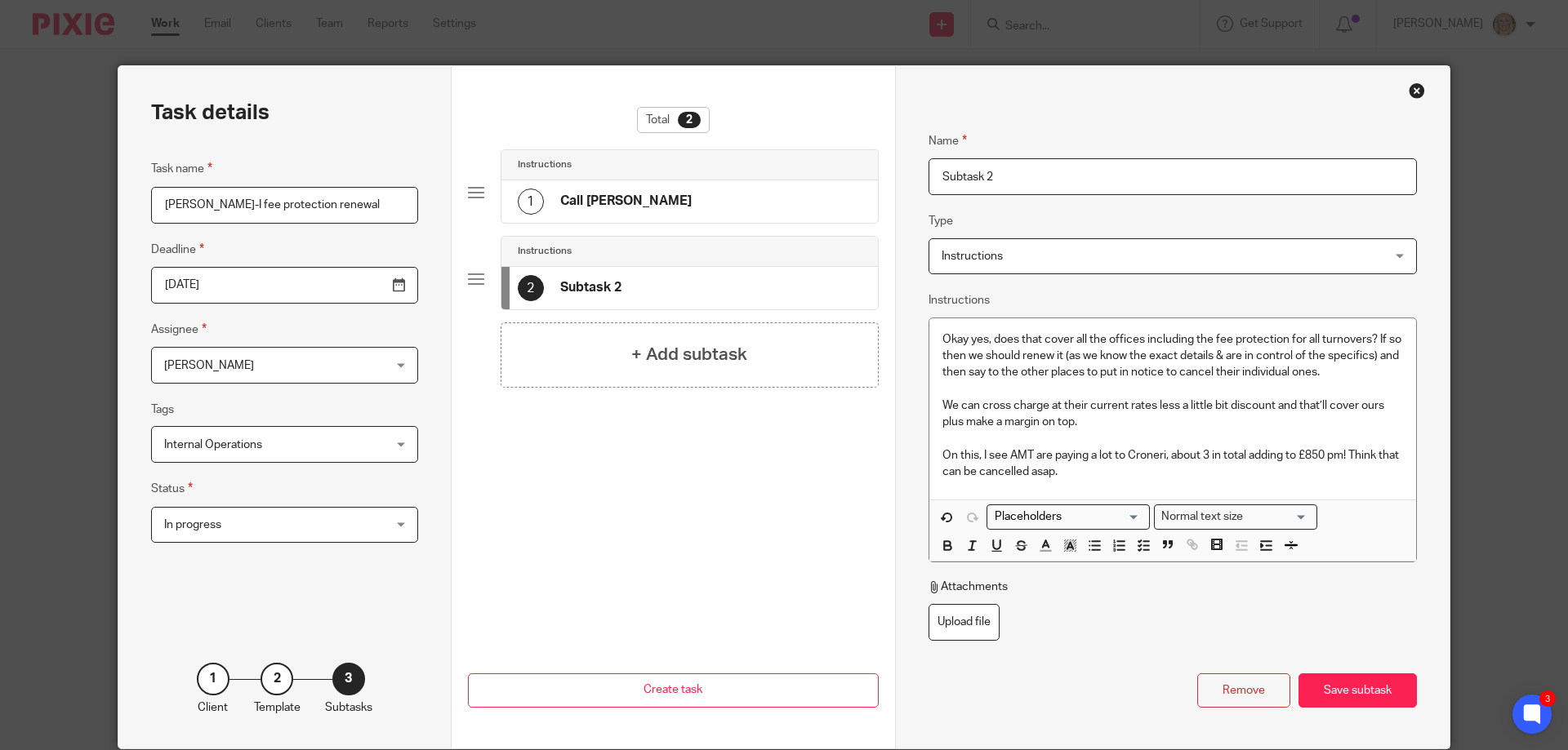
click at [642, 202] on div "1 Call Theresa" at bounding box center [689, 201] width 376 height 42
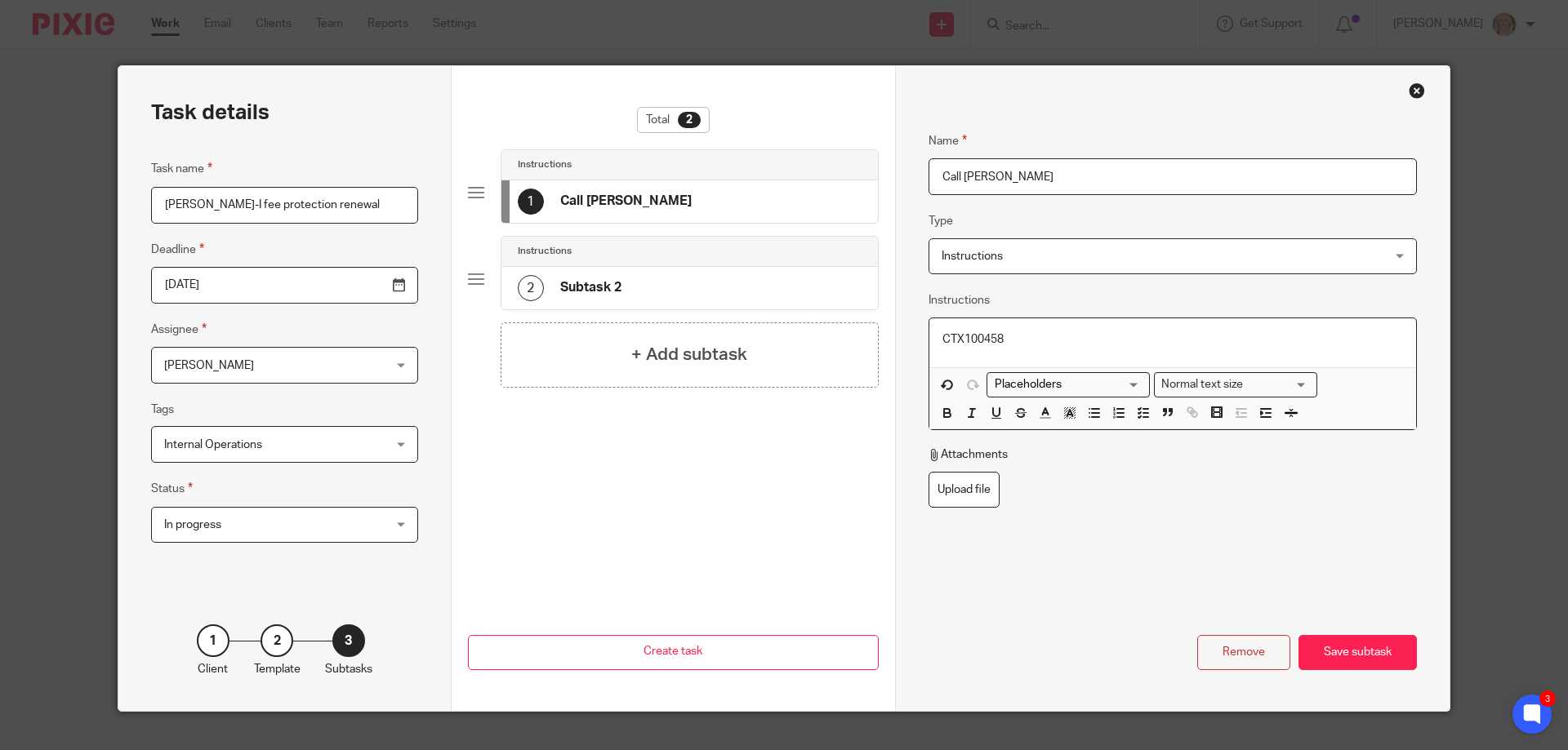
drag, startPoint x: 1012, startPoint y: 339, endPoint x: 1056, endPoint y: 344, distance: 44.3
click at [1013, 338] on p "CTX100458" at bounding box center [1173, 339] width 461 height 17
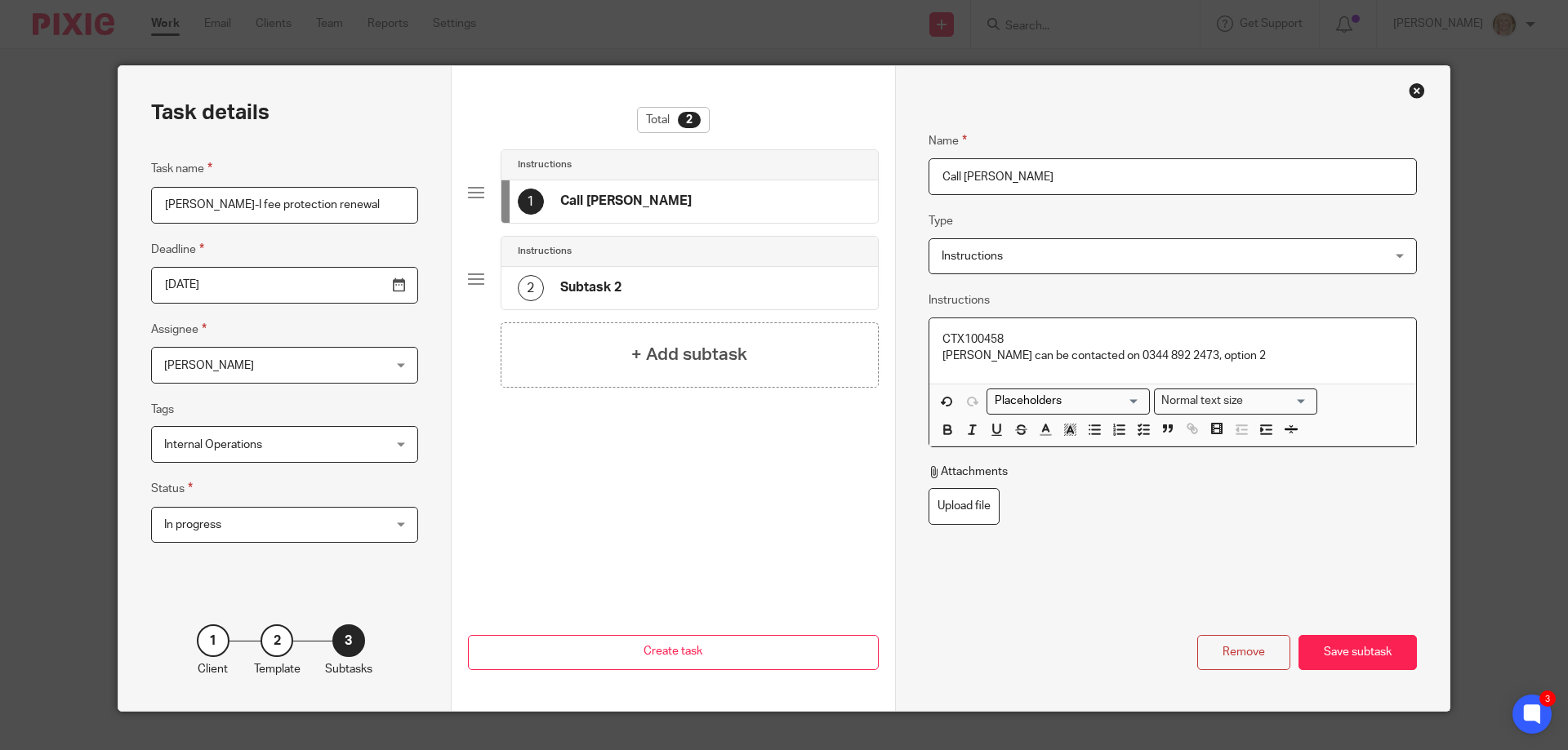
click at [1221, 357] on p "[PERSON_NAME] can be contacted on 0344 892 2473, option 2" at bounding box center [1173, 355] width 461 height 17
click at [524, 281] on div "2" at bounding box center [530, 288] width 26 height 26
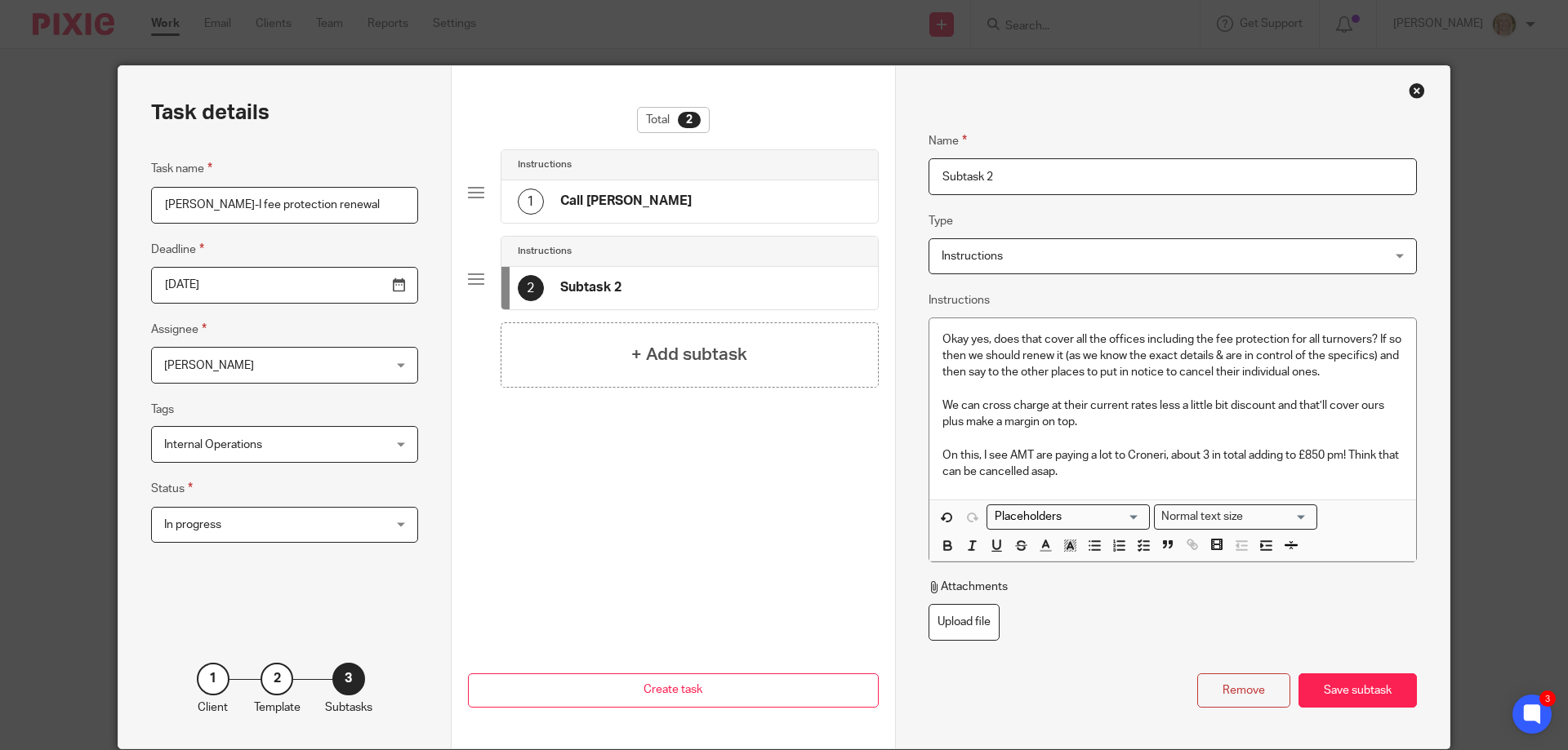
click at [930, 177] on input "Subtask 2" at bounding box center [1173, 176] width 489 height 37
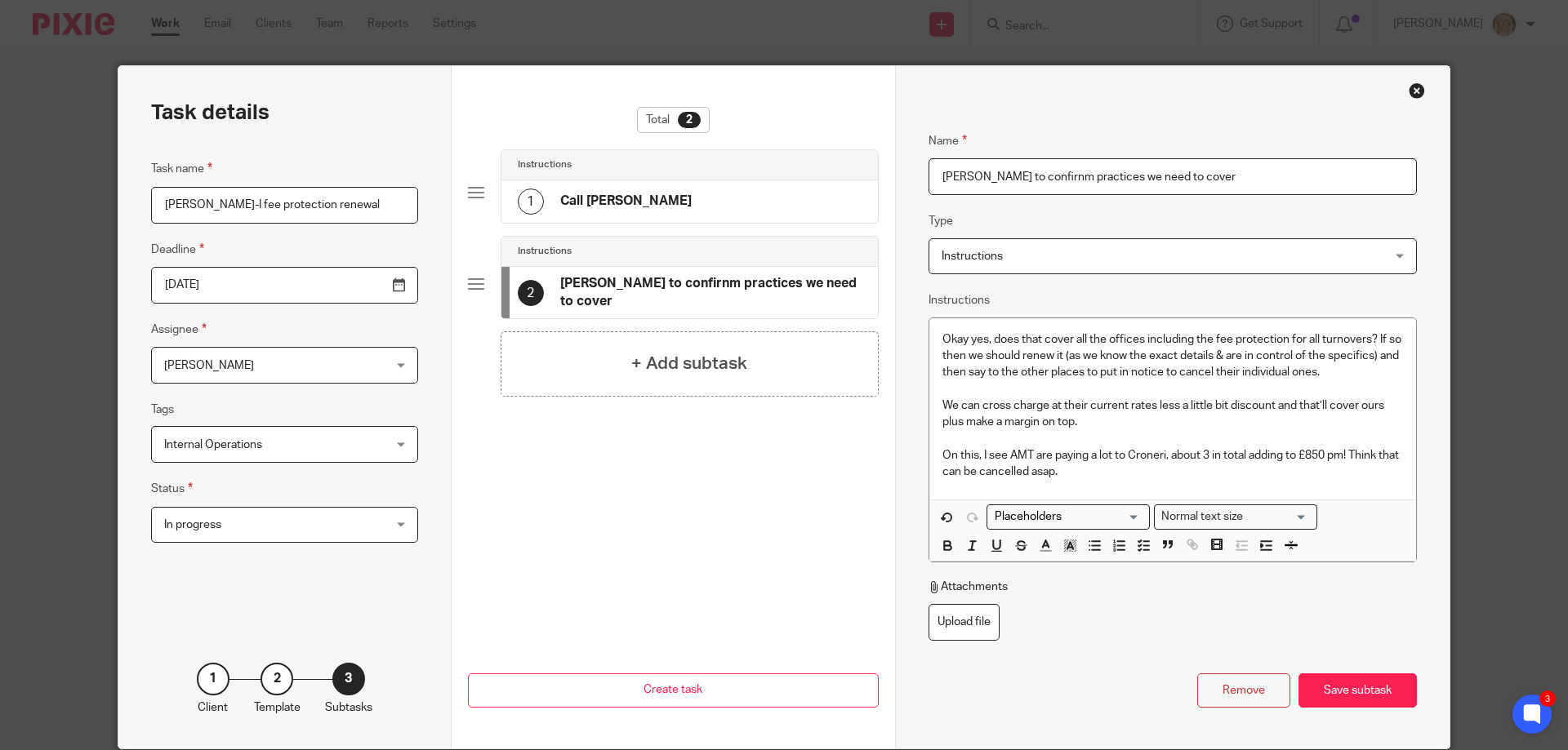
click at [1016, 178] on input "Adrian to confirnm practices we need to cover" at bounding box center [1173, 176] width 489 height 37
type input "[PERSON_NAME] to confirm practices we need to cover"
click at [604, 523] on div "Total 2 Instructions 1 Call Theresa Instructions 2 Adrian to confirm practices …" at bounding box center [673, 331] width 411 height 448
click at [1346, 683] on div "Save subtask" at bounding box center [1358, 692] width 118 height 36
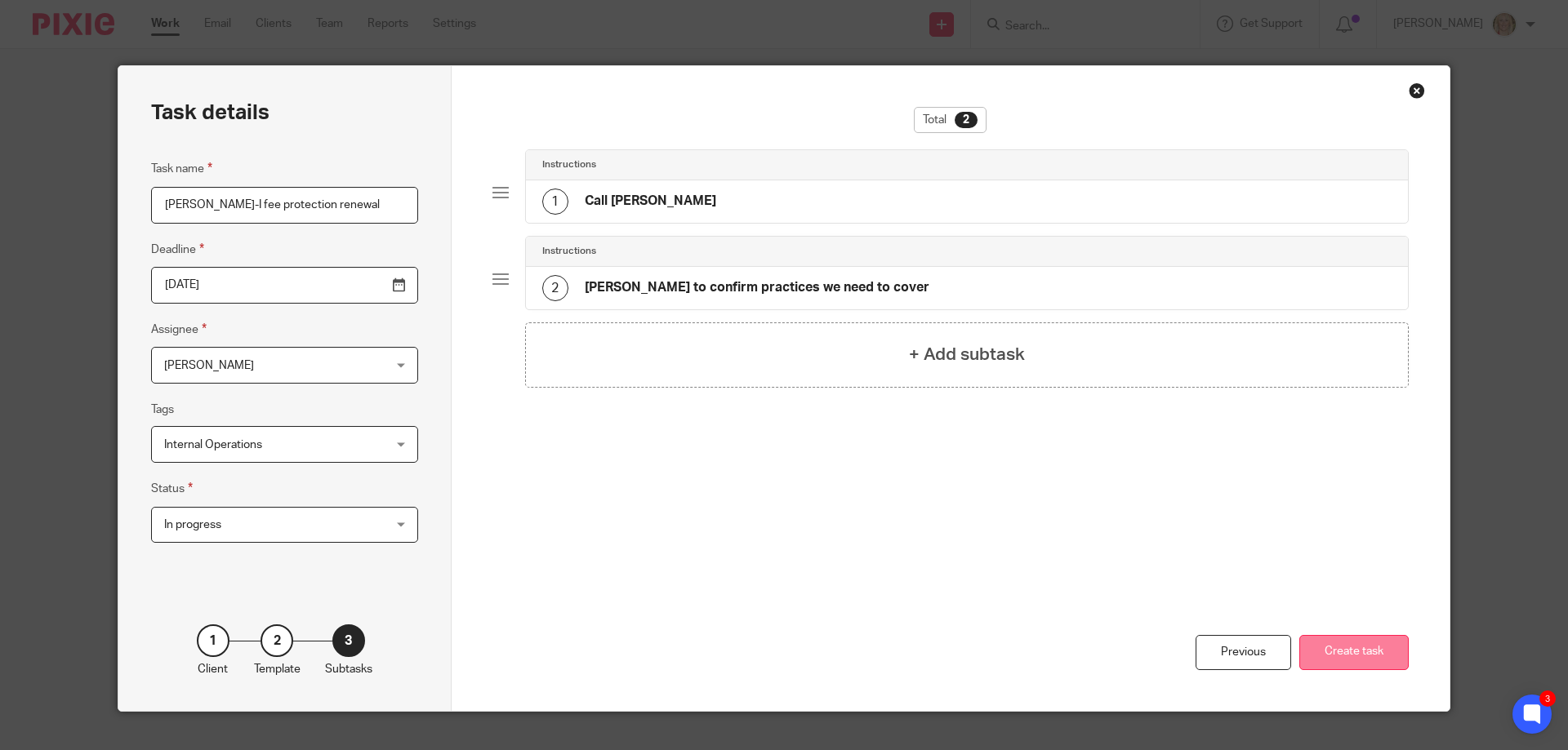
click at [1335, 657] on button "Create task" at bounding box center [1354, 653] width 110 height 36
